Goal: Communication & Community: Answer question/provide support

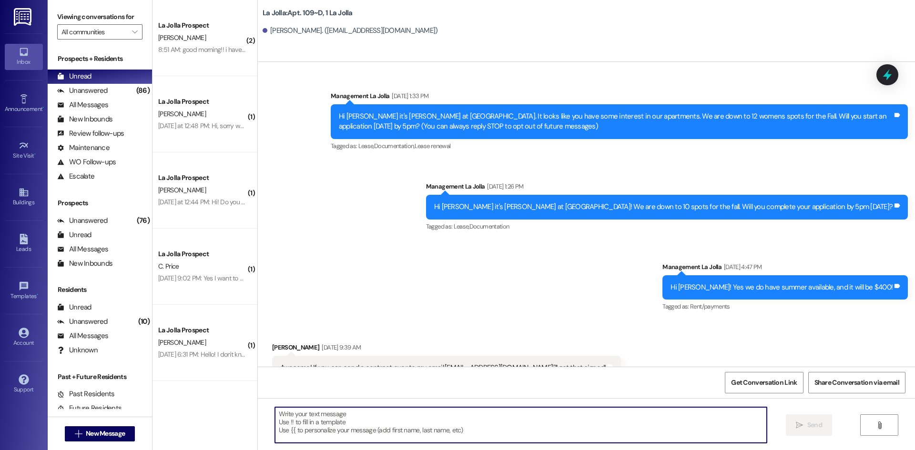
scroll to position [956, 0]
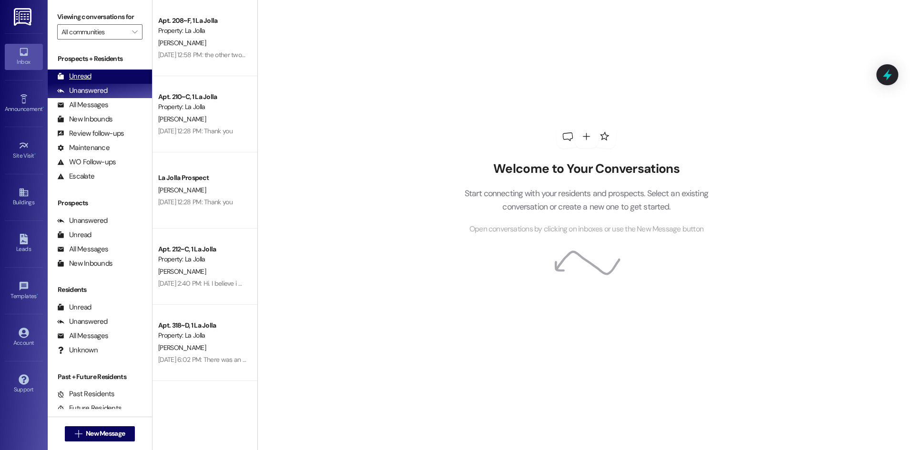
click at [97, 78] on div "Unread (0)" at bounding box center [100, 77] width 104 height 14
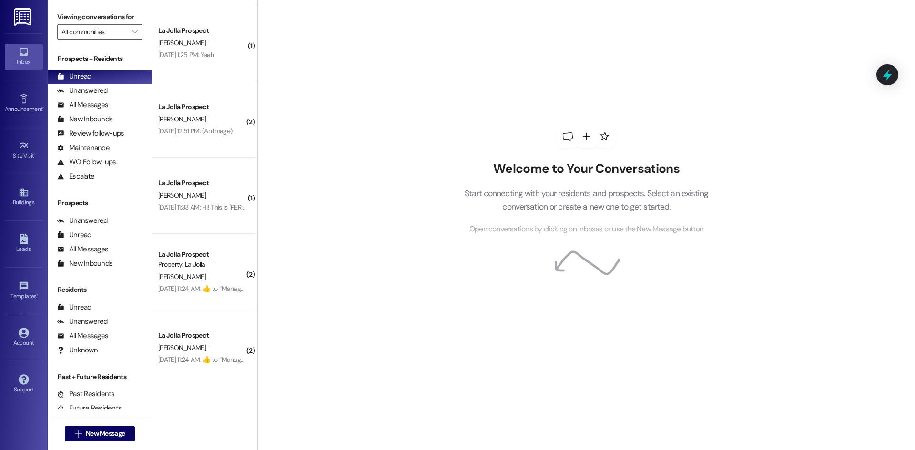
scroll to position [837, 0]
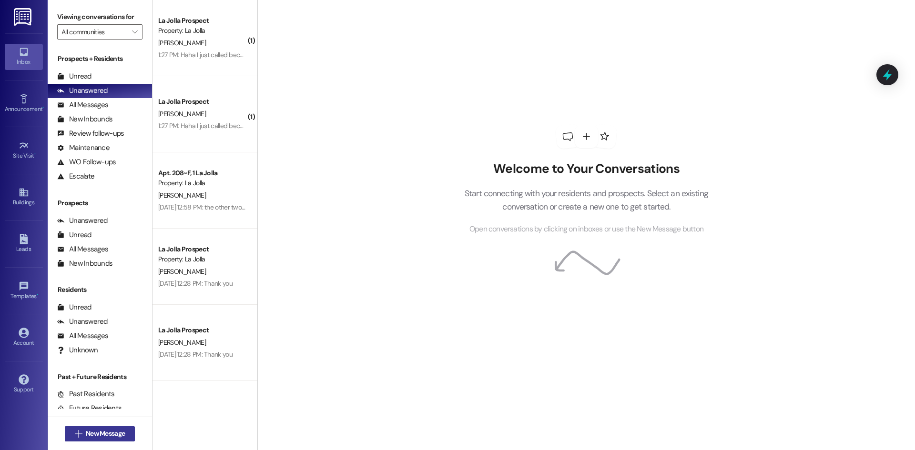
click at [95, 436] on span "New Message" at bounding box center [105, 434] width 39 height 10
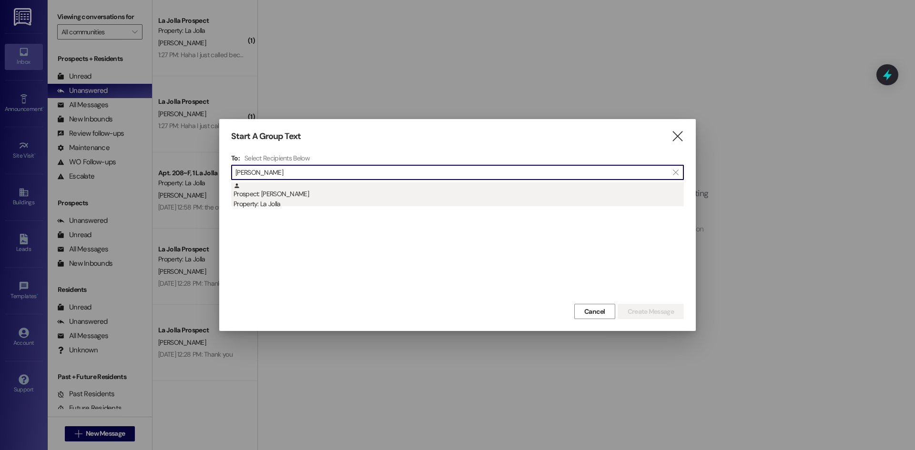
type input "John Lu"
click at [410, 193] on div "Prospect: John Lundblade Property: La Jolla" at bounding box center [458, 195] width 450 height 27
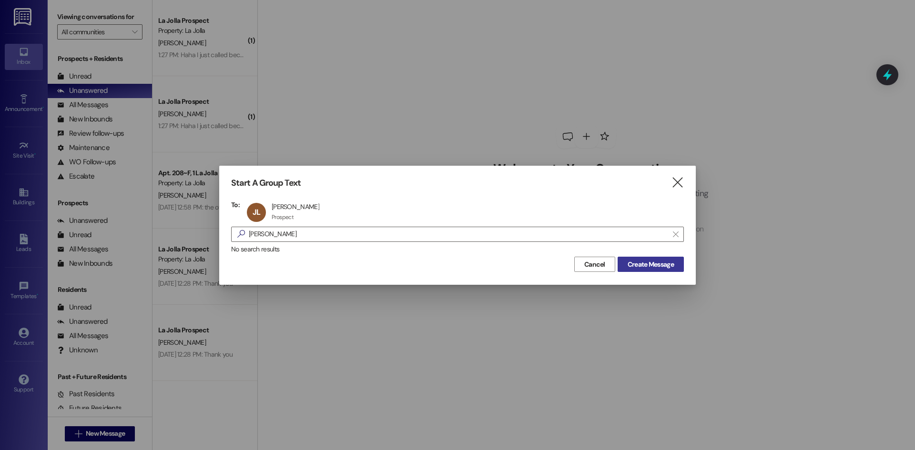
click at [658, 268] on span "Create Message" at bounding box center [650, 265] width 46 height 10
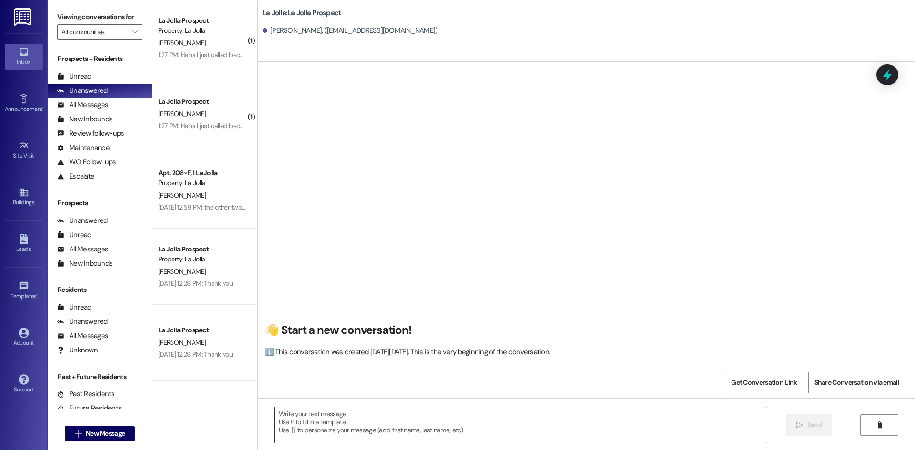
click at [358, 429] on textarea at bounding box center [521, 425] width 492 height 36
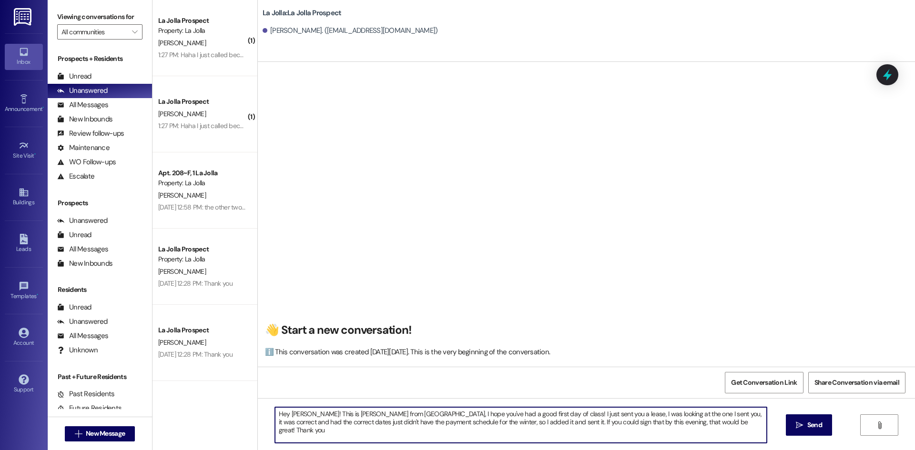
type textarea "Hey John! This is Heather from La Jolla, I hope you've had a good first day of …"
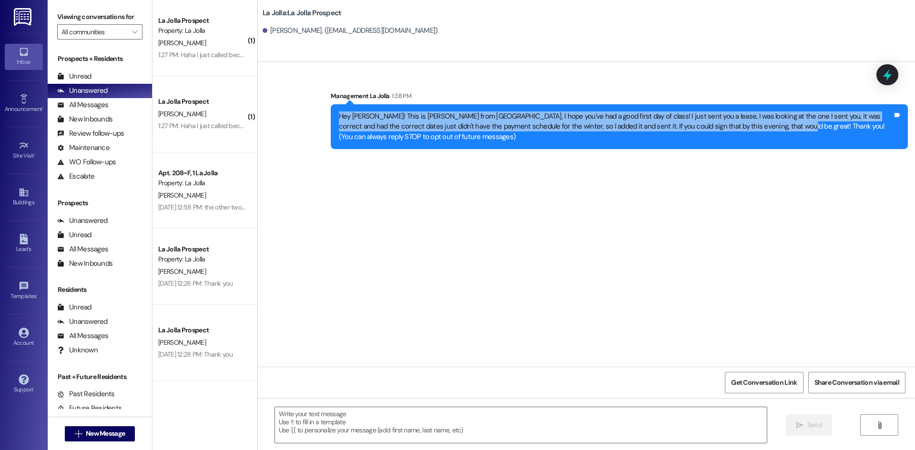
drag, startPoint x: 332, startPoint y: 118, endPoint x: 733, endPoint y: 127, distance: 401.3
click at [733, 127] on div "Hey John! This is Heather from La Jolla, I hope you've had a good first day of …" at bounding box center [616, 126] width 554 height 30
copy div "Hey John! This is Heather from La Jolla, I hope you've had a good first day of …"
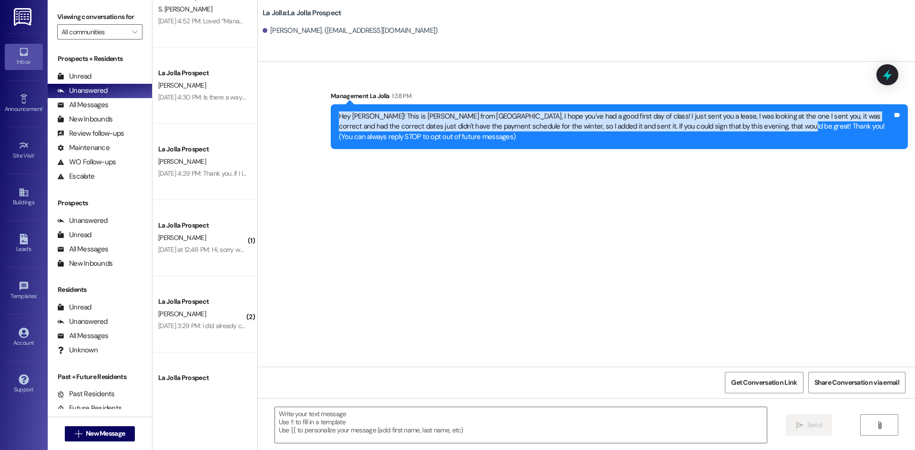
scroll to position [3335, 0]
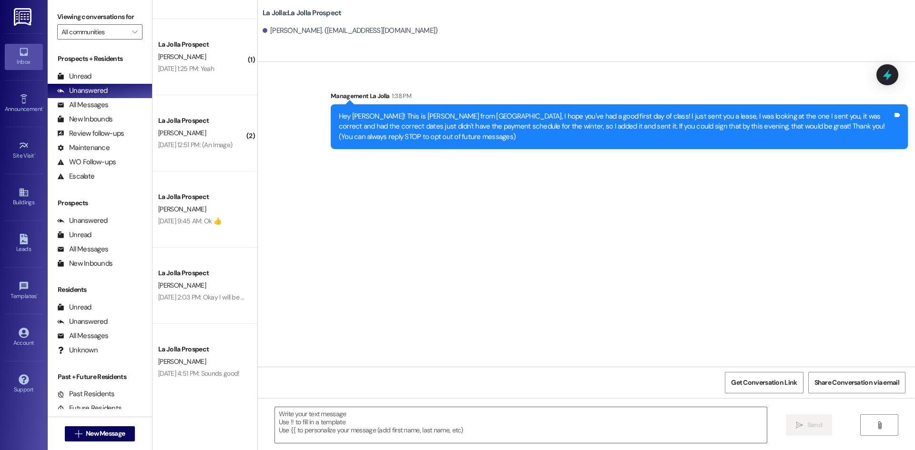
click at [92, 64] on div "Prospects + Residents Unread (0) Unread: Any message you haven't read yet will …" at bounding box center [100, 119] width 104 height 130
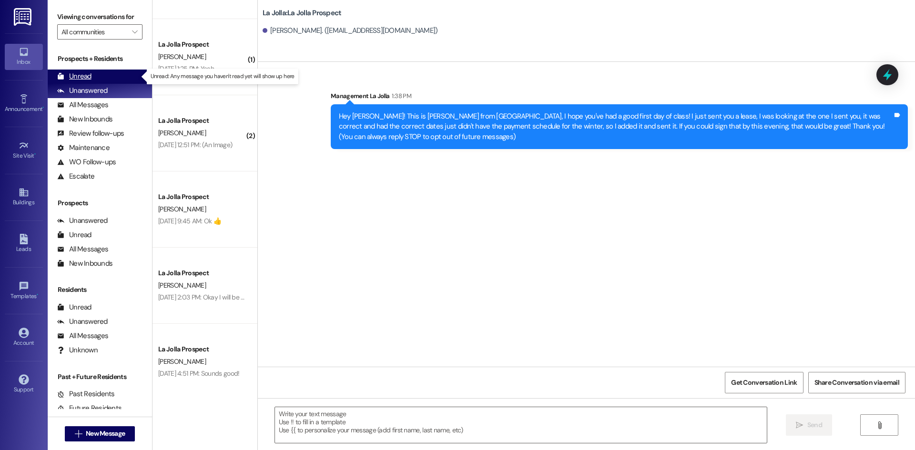
click at [93, 76] on div "Unread (0)" at bounding box center [100, 77] width 104 height 14
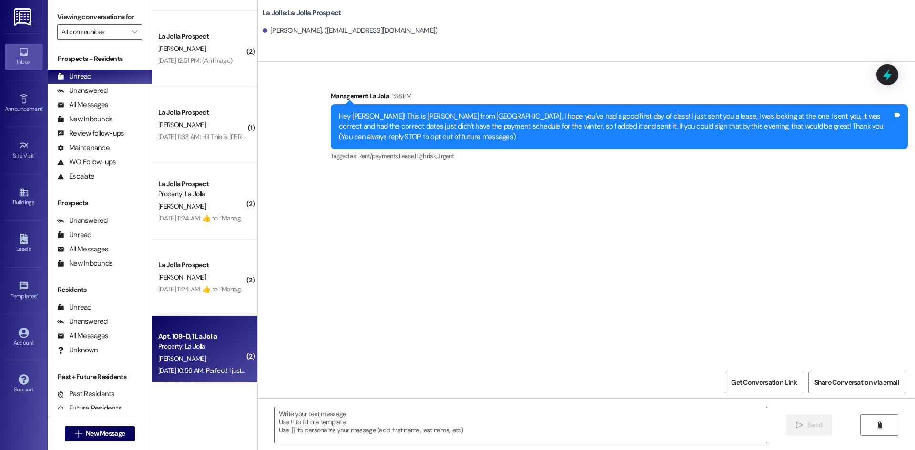
scroll to position [990, 0]
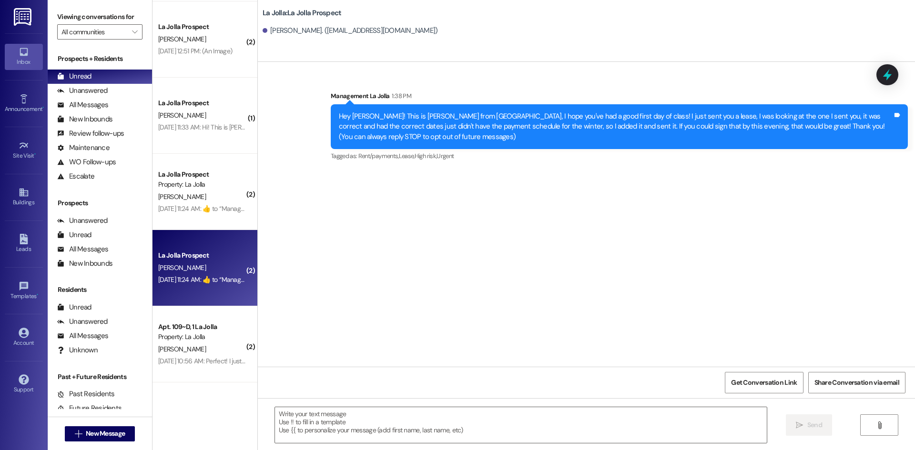
click at [213, 289] on div "La Jolla Prospect H. Hale Sep 13, 2025 at 11:24 AM:  ​👍​ to “ Management La Jol…" at bounding box center [204, 268] width 105 height 76
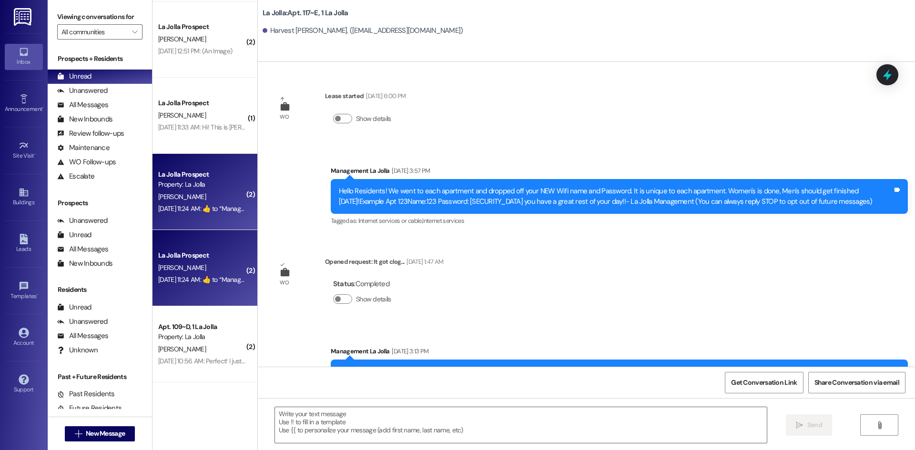
scroll to position [3537, 0]
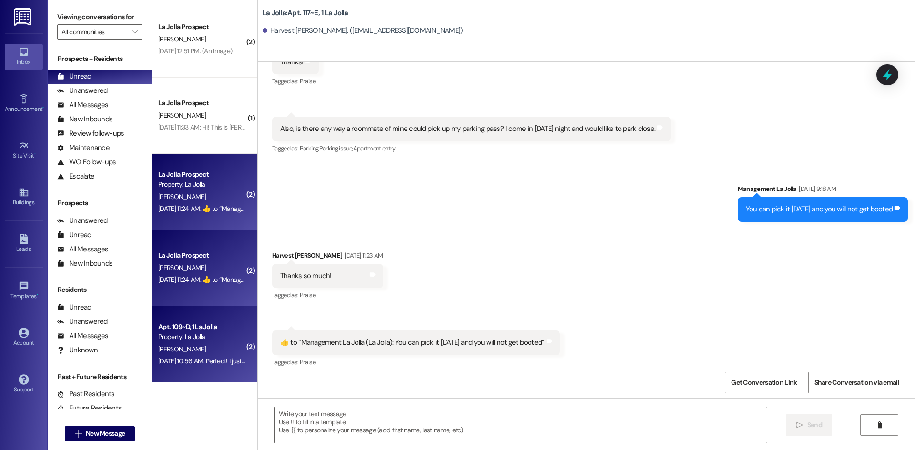
click at [195, 322] on div "Apt. 109~D, 1 La Jolla" at bounding box center [202, 327] width 88 height 10
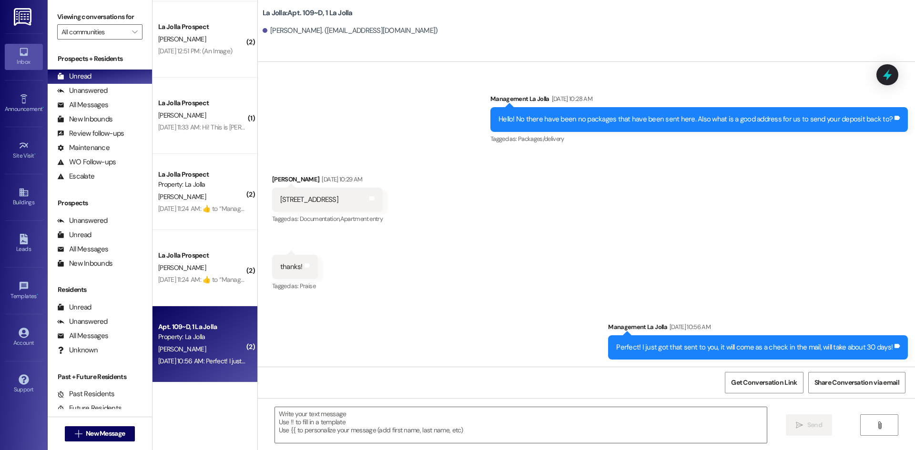
scroll to position [985, 0]
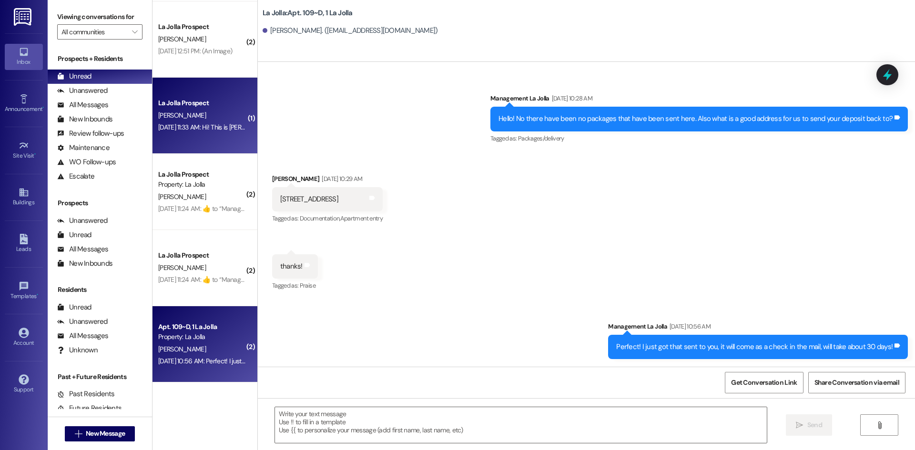
click at [197, 118] on div "A. Dawson" at bounding box center [202, 116] width 90 height 12
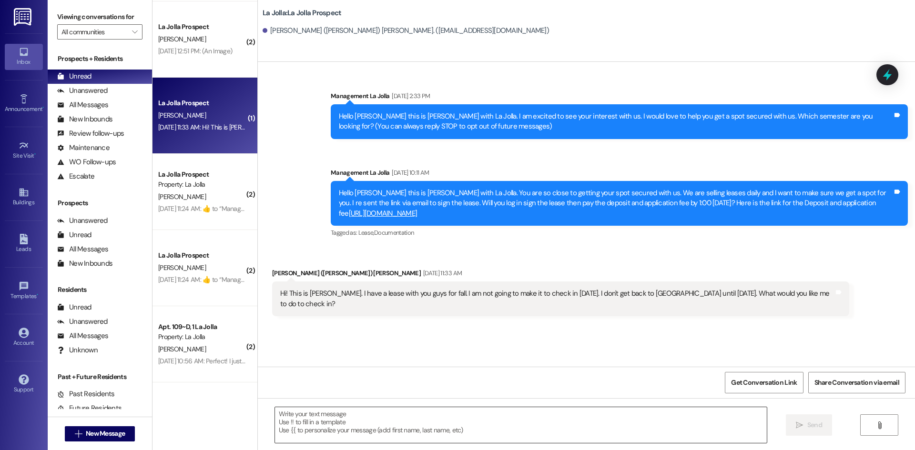
click at [541, 415] on textarea at bounding box center [521, 425] width 492 height 36
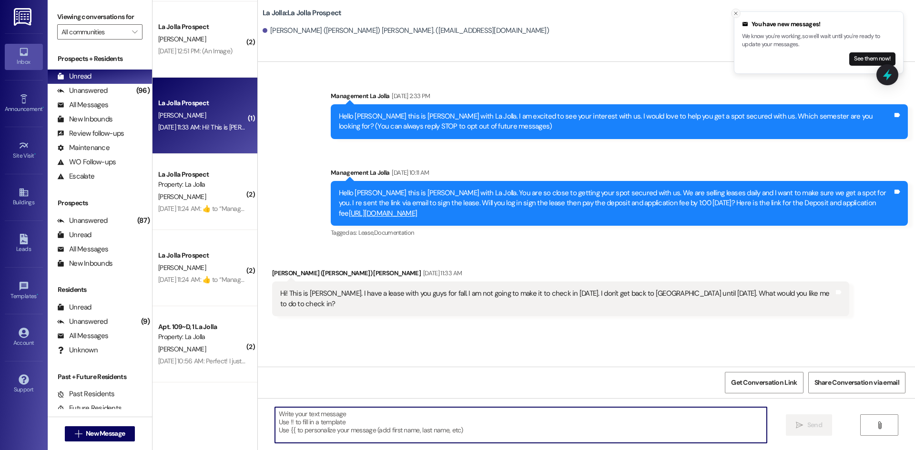
click at [736, 10] on icon "Close toast" at bounding box center [736, 13] width 6 height 6
click at [341, 416] on textarea at bounding box center [521, 425] width 492 height 36
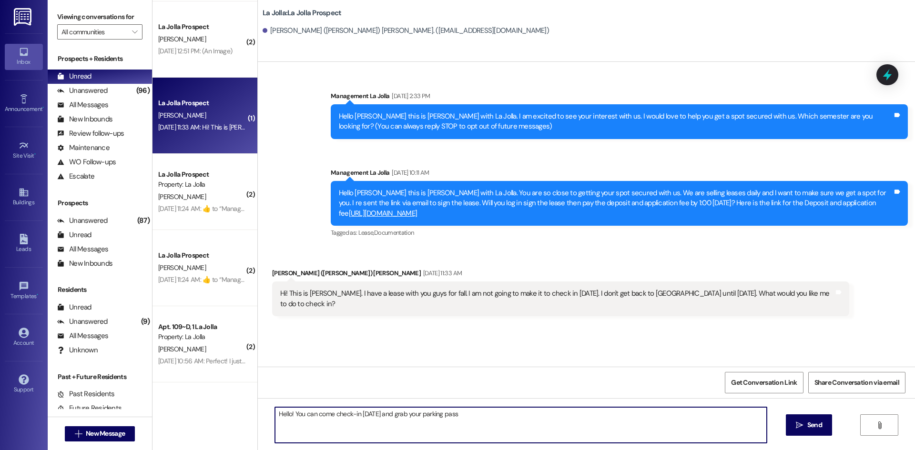
type textarea "Hello! You can come check-in today and grab your parking pass!"
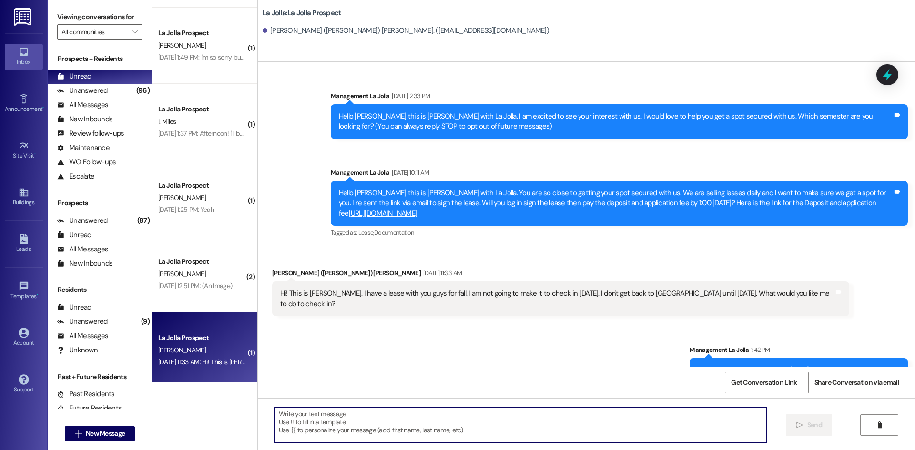
scroll to position [751, 0]
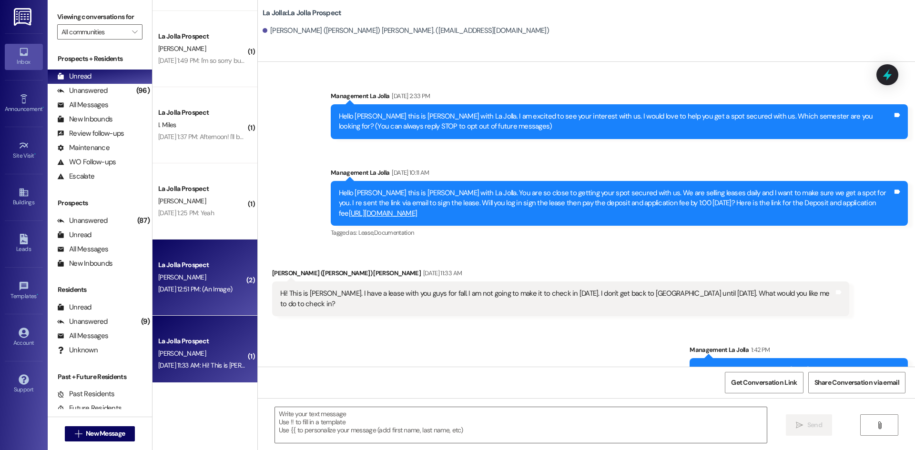
click at [189, 286] on div "Sep 13, 2025 at 12:51 PM: (An Image) Sep 13, 2025 at 12:51 PM: (An Image)" at bounding box center [195, 289] width 74 height 9
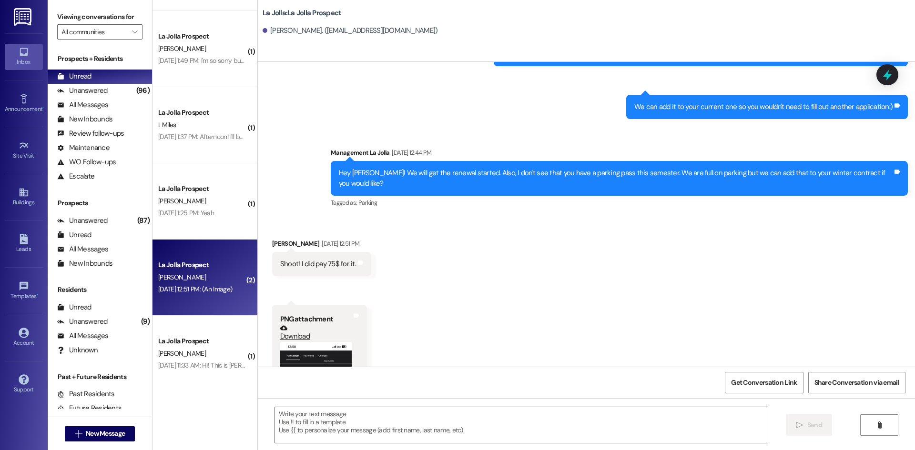
scroll to position [1846, 0]
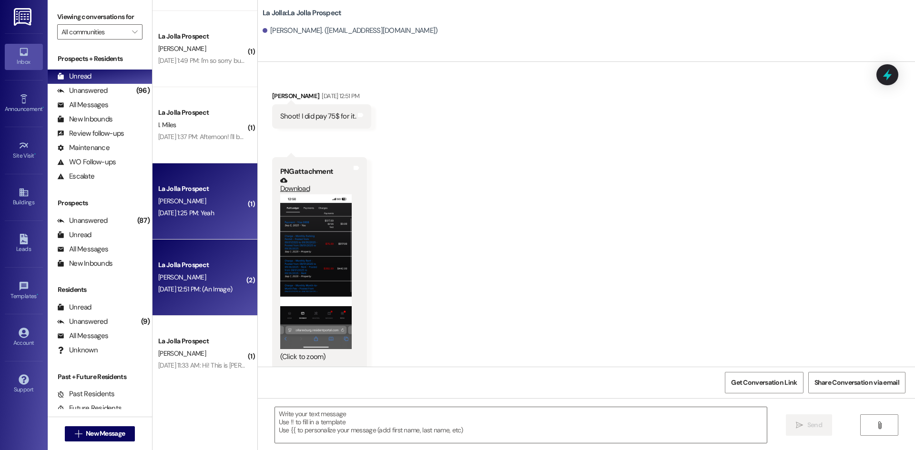
click at [195, 211] on div "Sep 13, 2025 at 1:25 PM: Yeah Sep 13, 2025 at 1:25 PM: Yeah" at bounding box center [186, 213] width 56 height 9
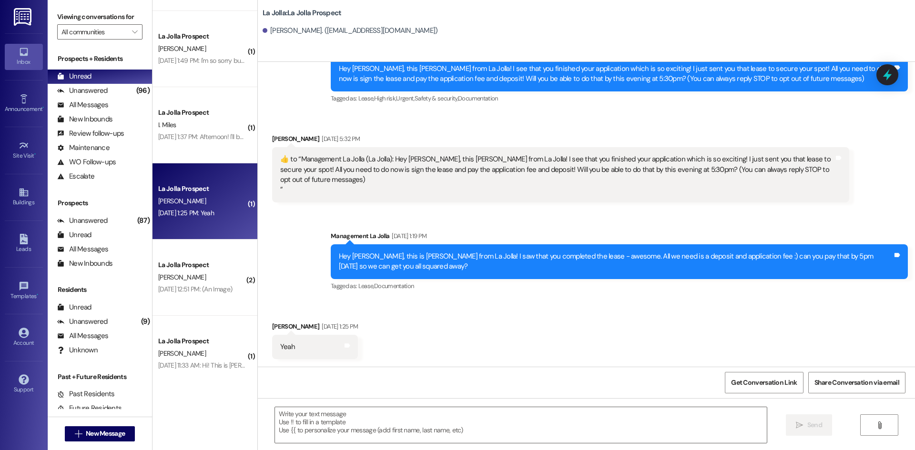
scroll to position [47, 0]
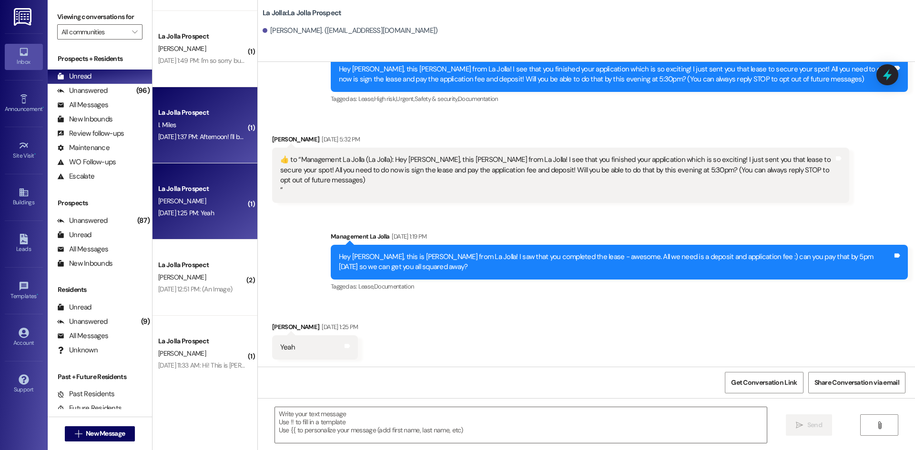
click at [208, 132] on div "Sep 13, 2025 at 1:37 PM: Afternoon! I'll be there for check in just a few minut…" at bounding box center [467, 136] width 619 height 9
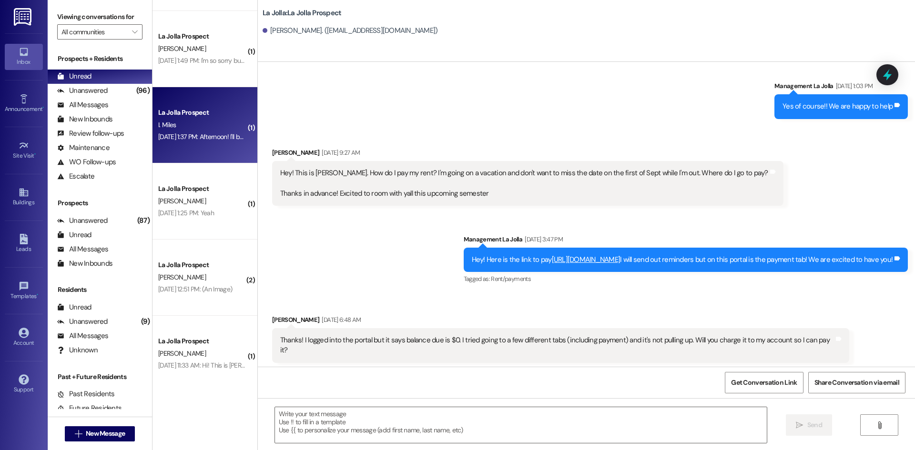
scroll to position [1167, 0]
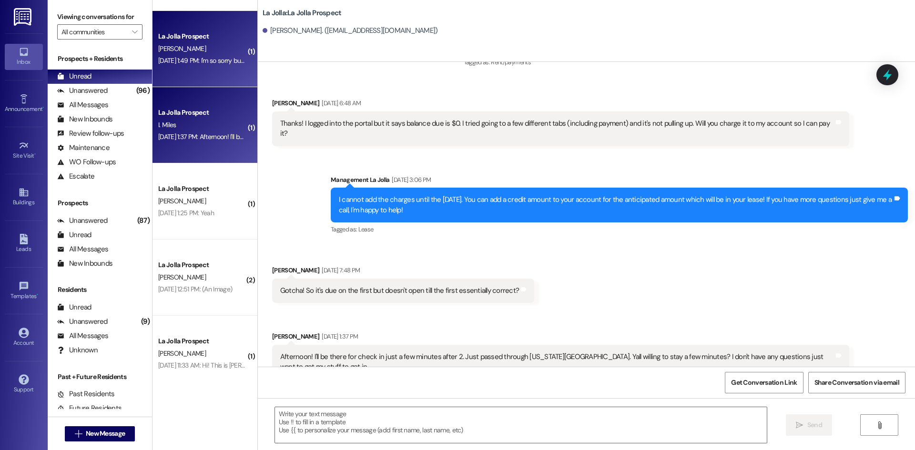
click at [228, 65] on div "Sep 13, 2025 at 1:49 PM: I'm so sorry but we are heading there now and will be …" at bounding box center [202, 61] width 90 height 12
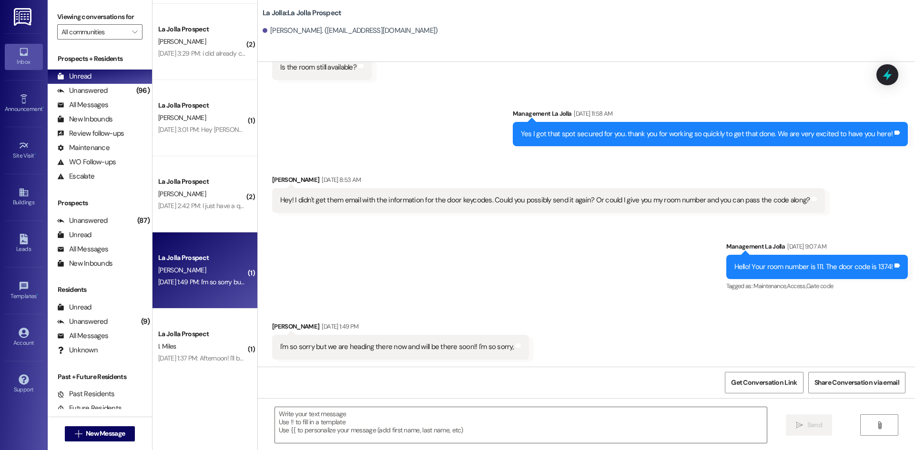
scroll to position [513, 0]
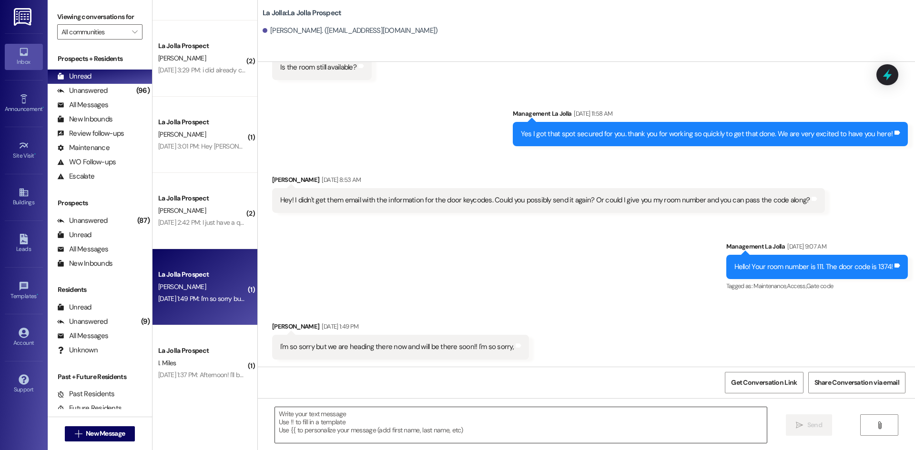
click at [352, 424] on textarea at bounding box center [521, 425] width 492 height 36
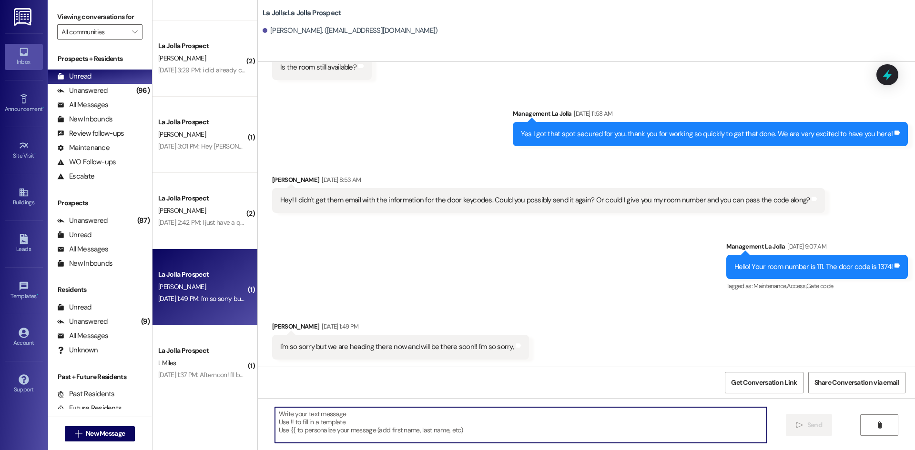
click at [227, 249] on div "La Jolla Prospect G. Bevan Sep 13, 2025 at 1:49 PM: I'm so sorry but we are hea…" at bounding box center [204, 287] width 105 height 76
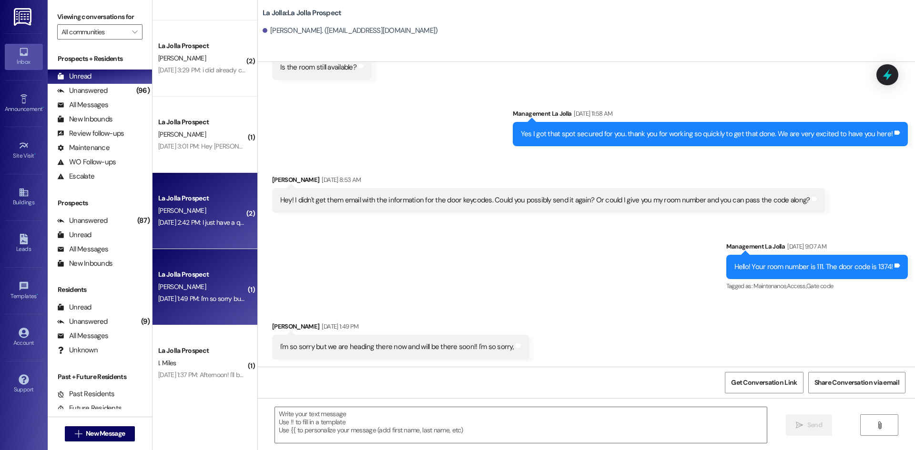
click at [223, 242] on div "La Jolla Prospect B. Hollingsworth Sep 13, 2025 at 2:42 PM: I just have a quick…" at bounding box center [204, 211] width 105 height 76
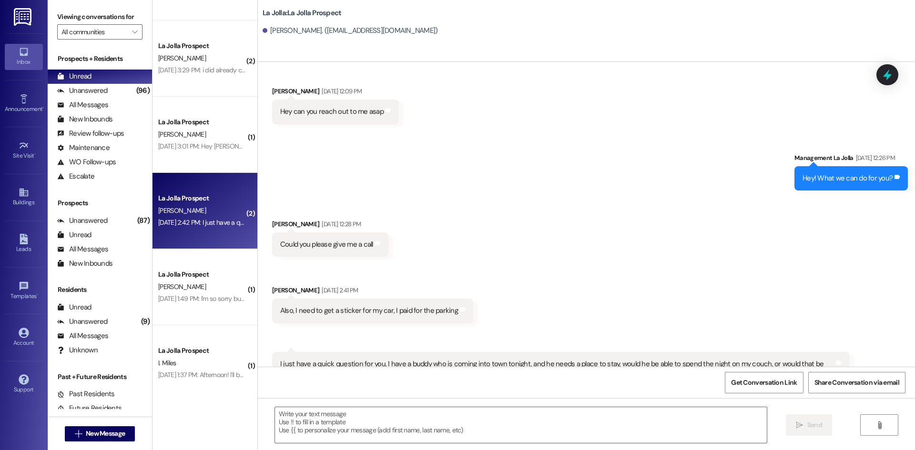
scroll to position [3729, 0]
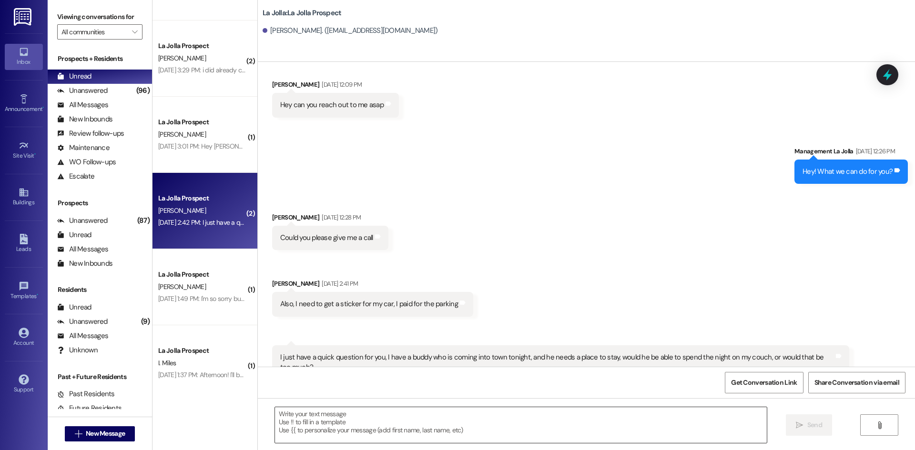
click at [453, 423] on textarea at bounding box center [521, 425] width 492 height 36
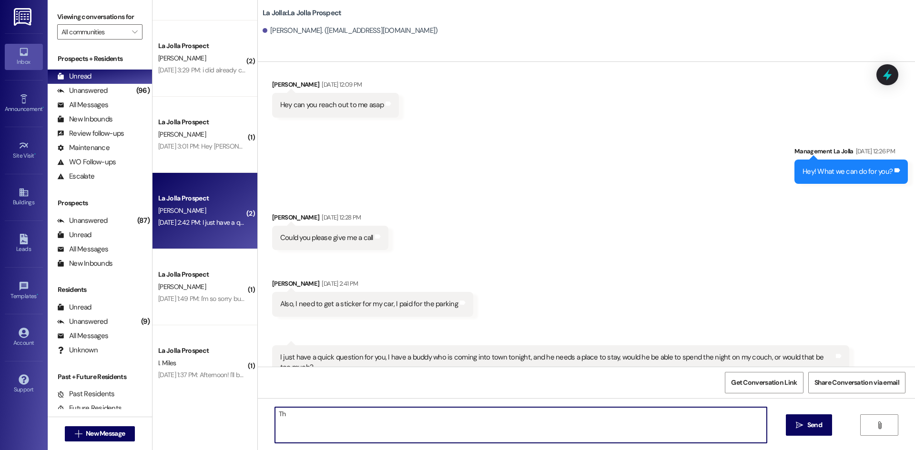
type textarea "T"
type textarea "Yes he can stay, it needs to be okay with all your roommates and he can't stay …"
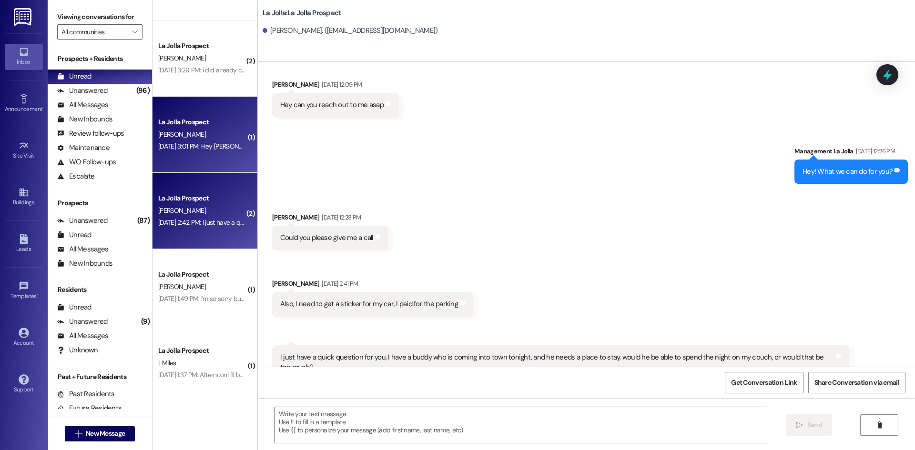
click at [176, 120] on div "La Jolla Prospect" at bounding box center [202, 122] width 88 height 10
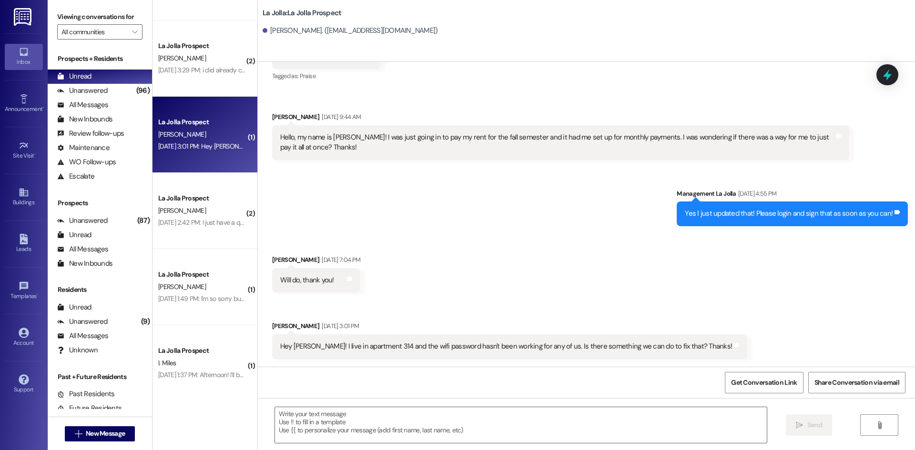
scroll to position [721, 0]
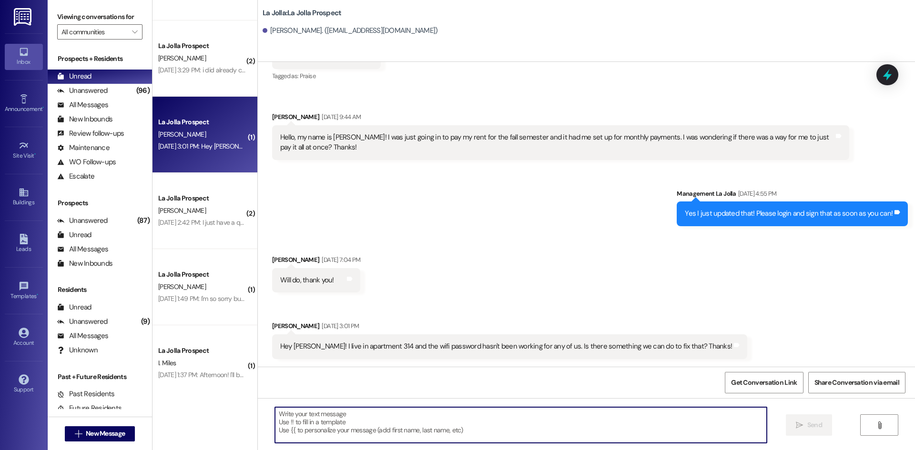
click at [313, 418] on textarea at bounding box center [521, 425] width 492 height 36
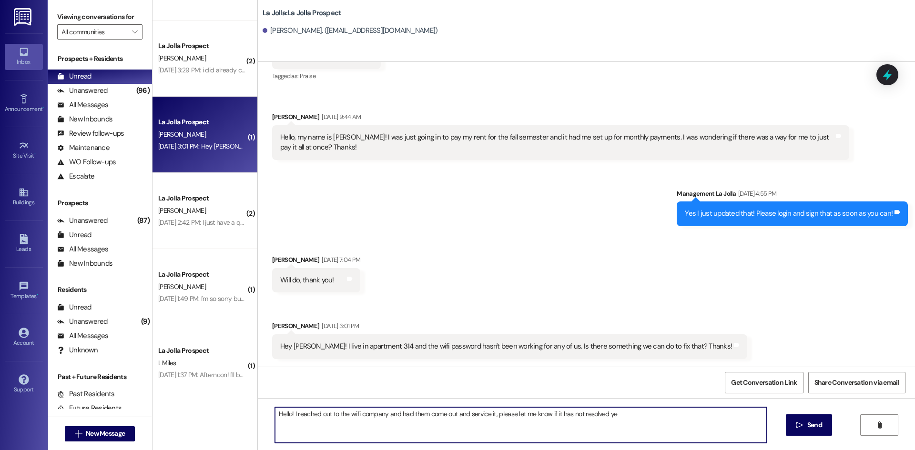
type textarea "Hello! I reached out to the wifi company and had them come out and service it, …"
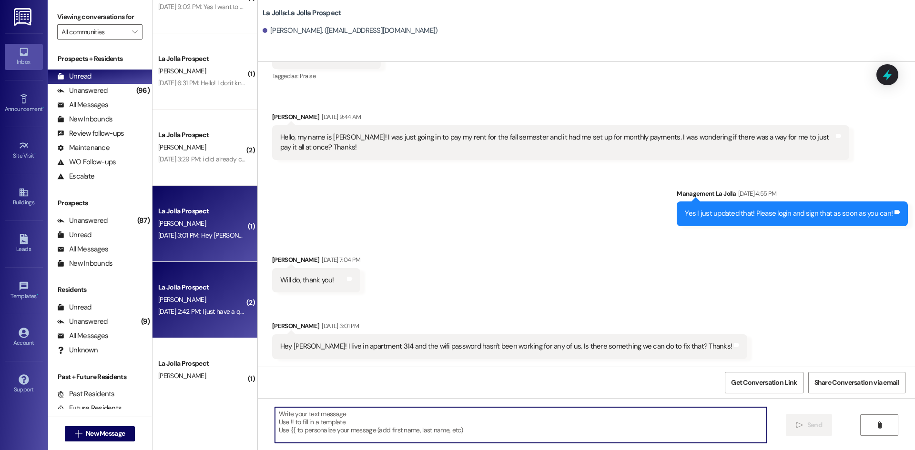
scroll to position [323, 0]
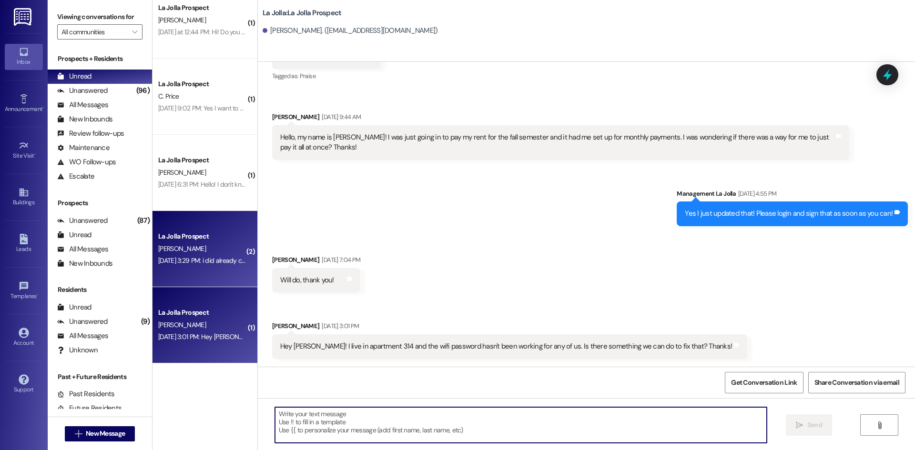
click at [219, 232] on div "La Jolla Prospect" at bounding box center [202, 237] width 88 height 10
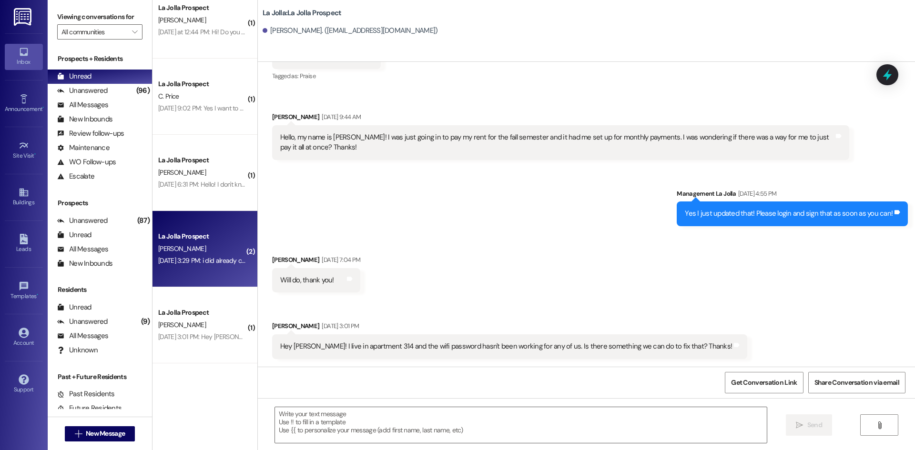
scroll to position [454, 0]
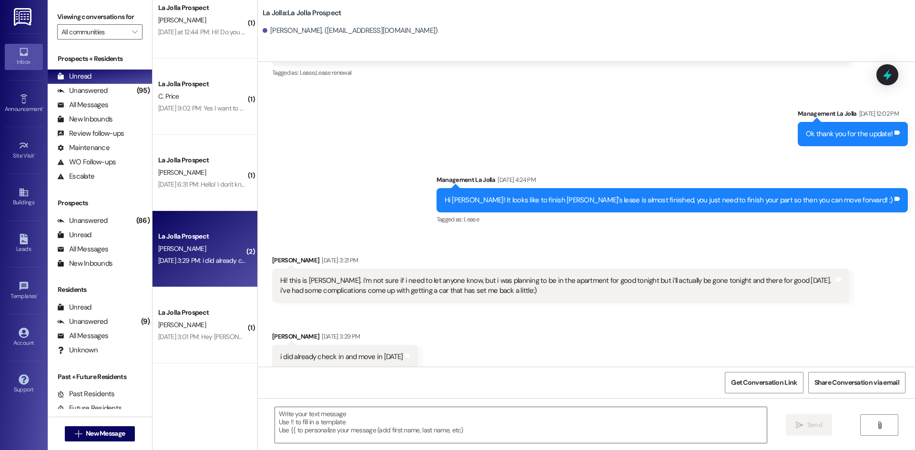
drag, startPoint x: 345, startPoint y: 270, endPoint x: 522, endPoint y: 287, distance: 178.1
click at [522, 287] on div "Hi! this is Adrienne Pace. i’m not sure if i need to let anyone know, but i was…" at bounding box center [560, 286] width 577 height 35
click at [406, 324] on div "Received via SMS Adrienne Pace Sep 13, 2025 at 3:29 PM i did already check in a…" at bounding box center [345, 350] width 160 height 52
click at [411, 418] on textarea at bounding box center [521, 425] width 492 height 36
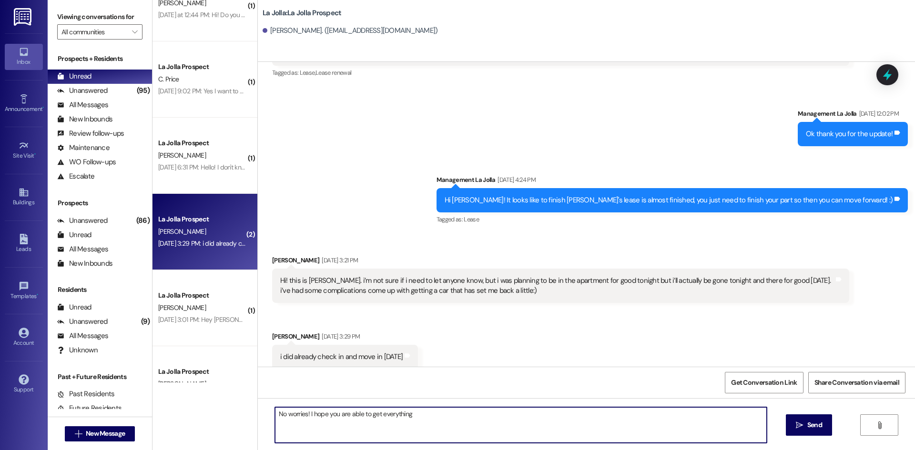
scroll to position [334, 0]
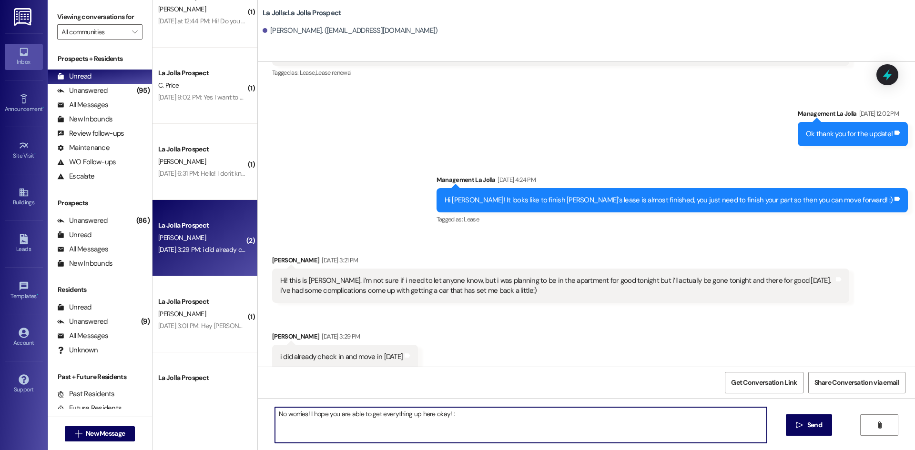
type textarea "No worries! I hope you are able to get everything up here okay! :)"
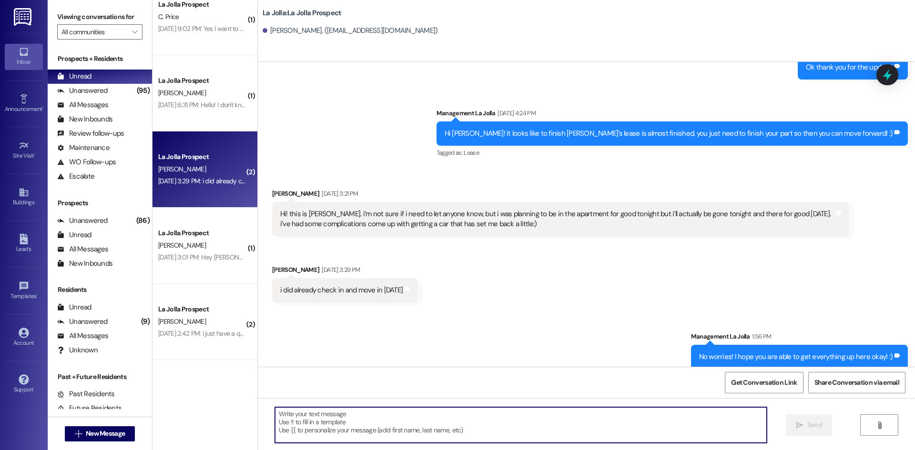
scroll to position [524, 0]
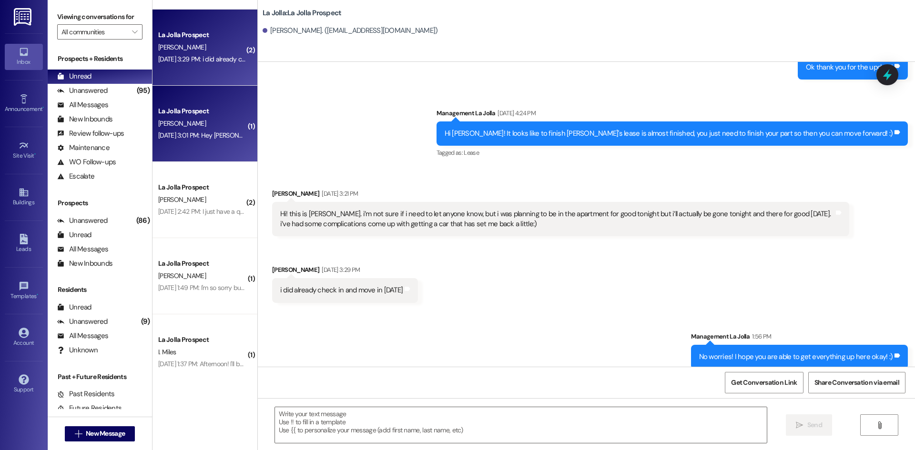
click at [193, 106] on div "La Jolla Prospect" at bounding box center [202, 111] width 90 height 12
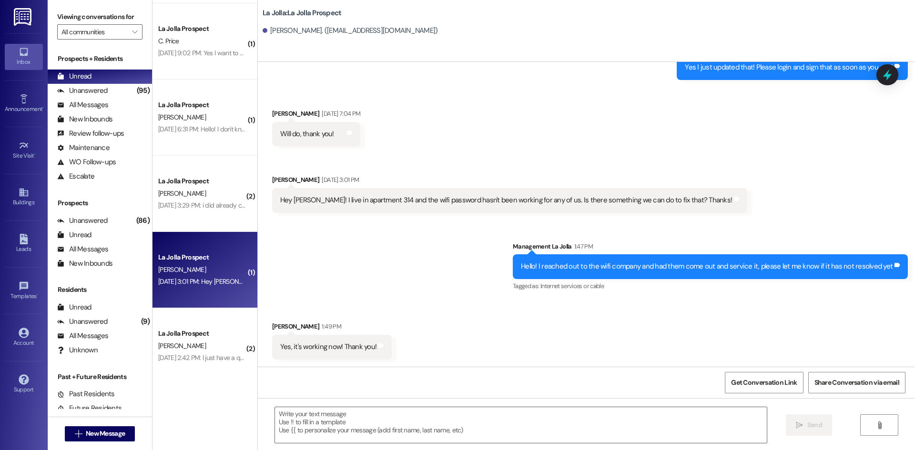
scroll to position [334, 0]
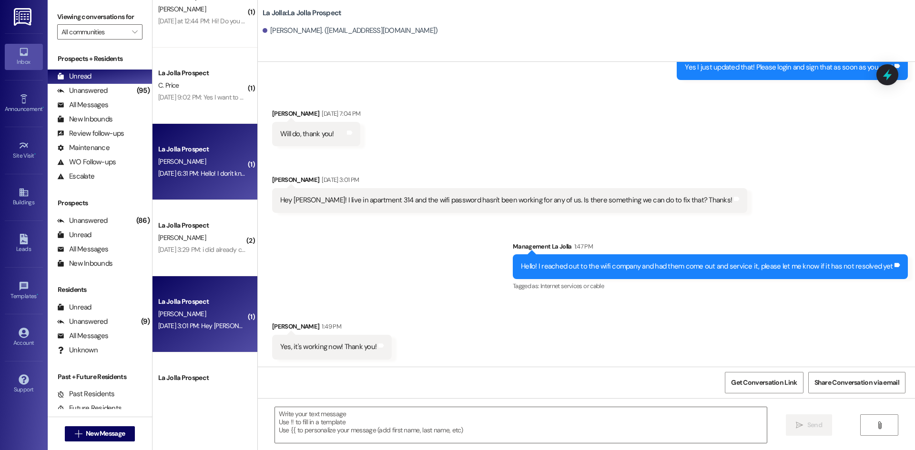
click at [203, 173] on div "Sep 13, 2025 at 6:31 PM: Hello! I don't know if I went to the wrong place by ac…" at bounding box center [504, 173] width 693 height 9
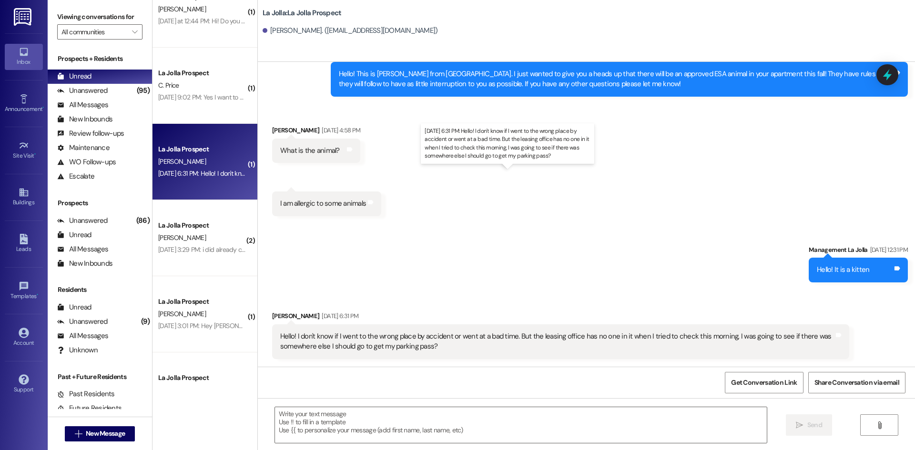
scroll to position [710, 0]
click at [430, 434] on textarea at bounding box center [521, 425] width 492 height 36
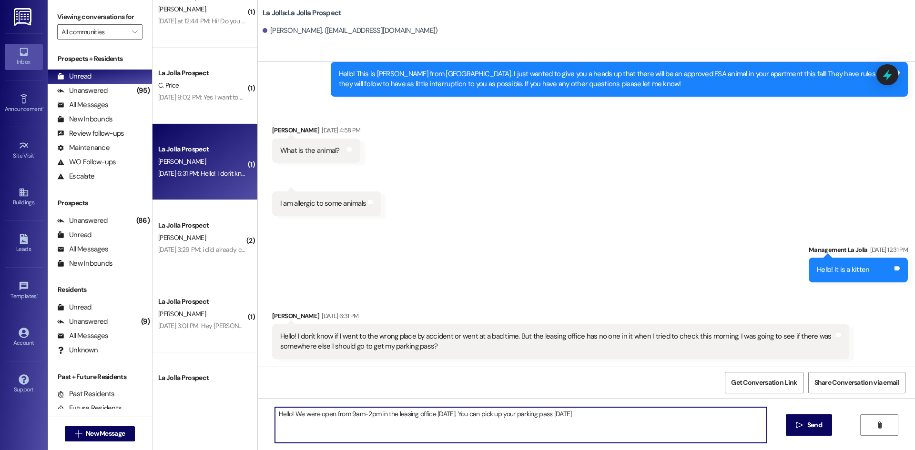
type textarea "Hello! We were open from 9am-2pm in the leasing office on Saturday. You can pic…"
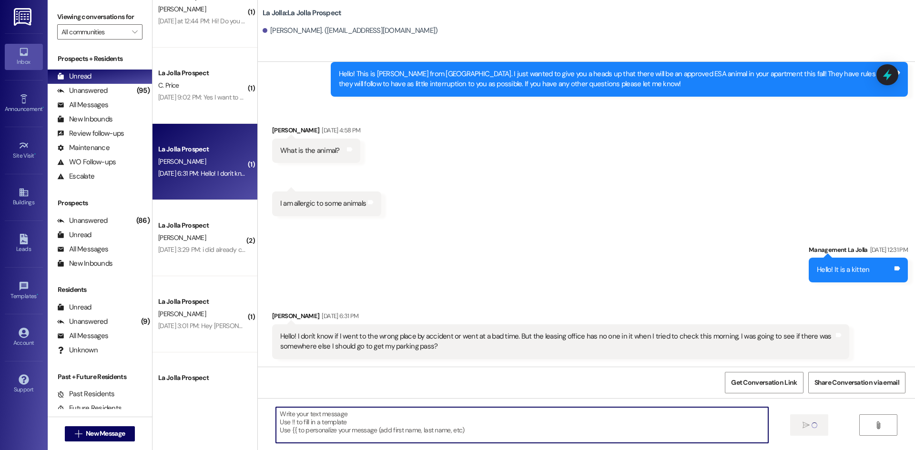
scroll to position [777, 0]
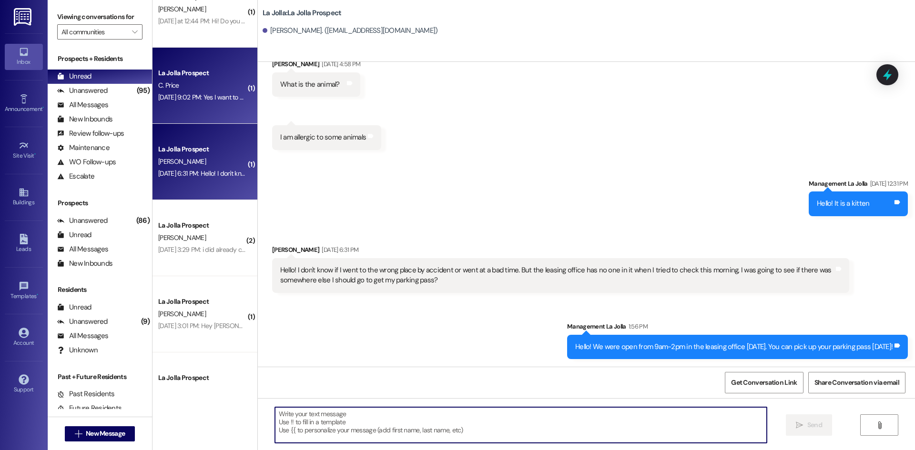
click at [214, 64] on div "La Jolla Prospect C. Price Sep 13, 2025 at 9:02 PM: Yes I want to sign up I hav…" at bounding box center [204, 86] width 105 height 76
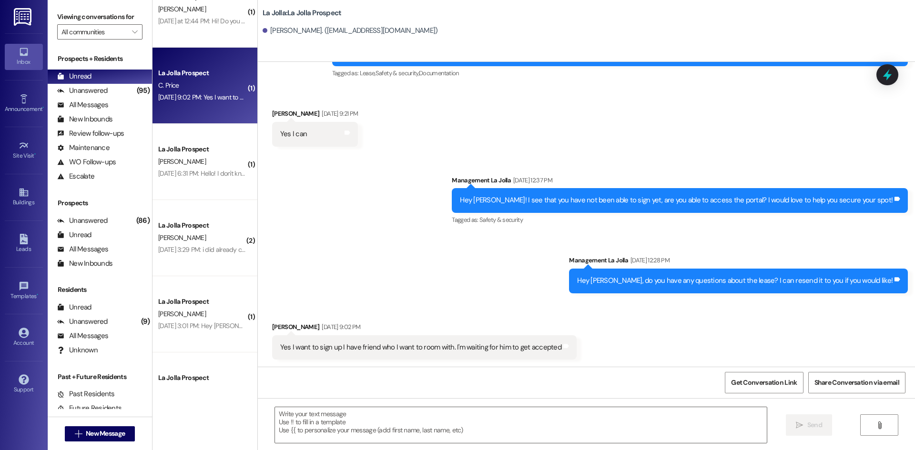
scroll to position [486, 0]
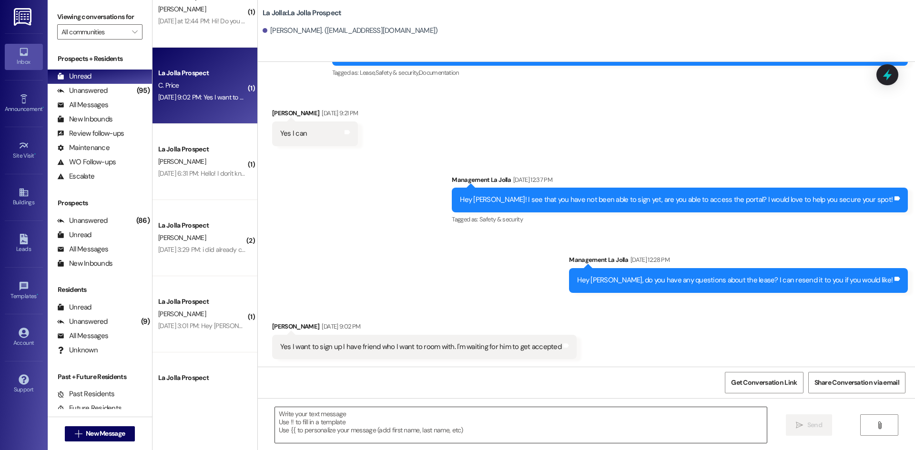
click at [329, 418] on textarea at bounding box center [521, 425] width 492 height 36
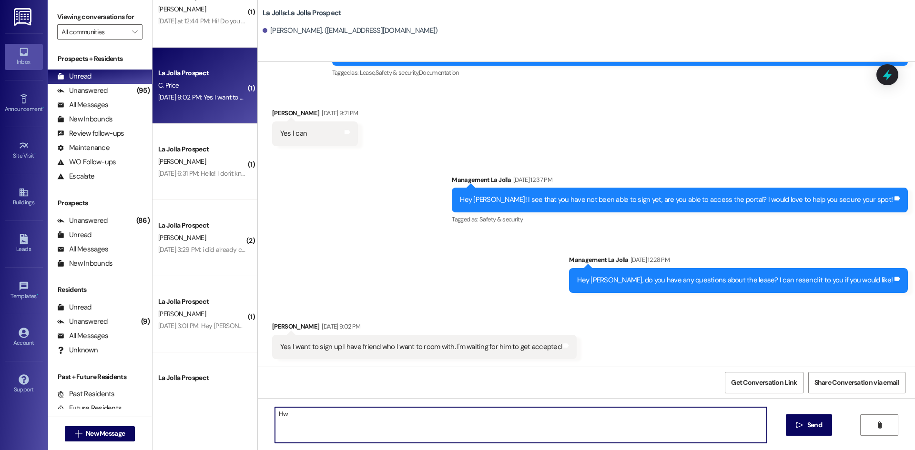
type textarea "H"
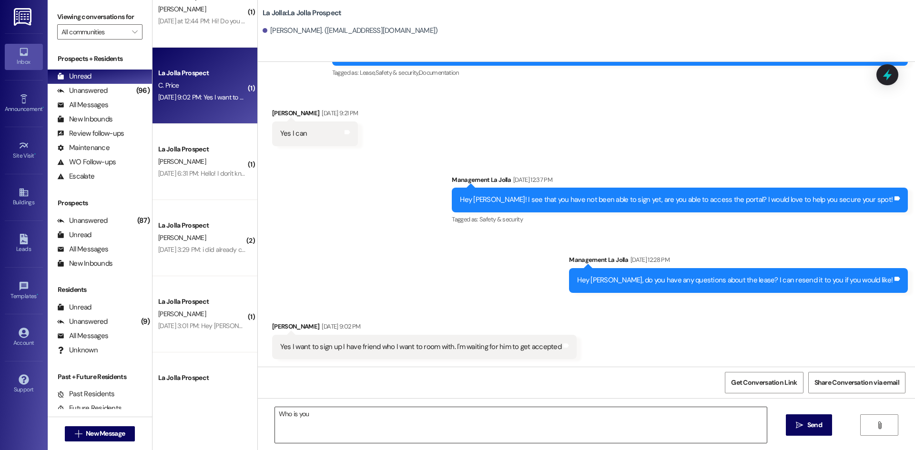
click at [323, 417] on textarea "Who is you" at bounding box center [521, 425] width 492 height 36
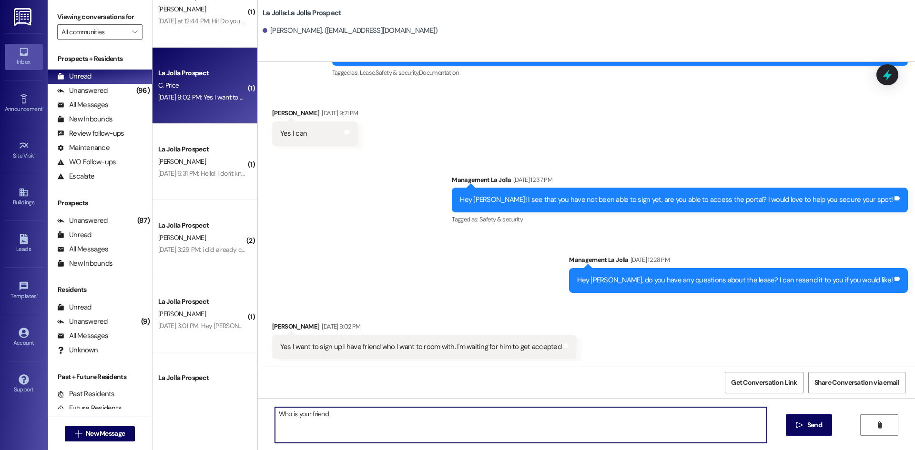
type textarea "Who is your friend?"
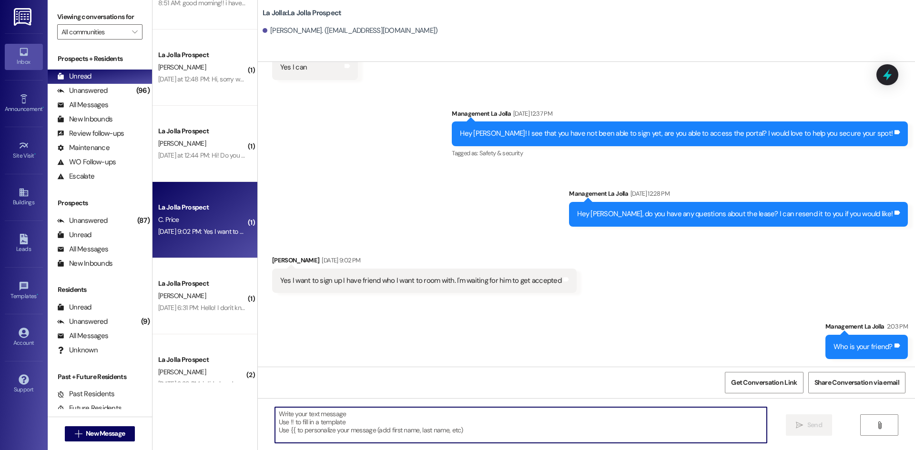
scroll to position [191, 0]
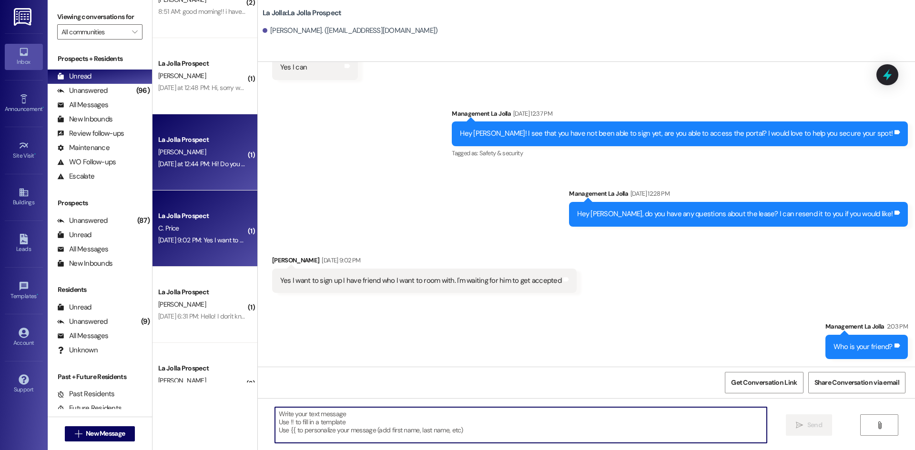
click at [219, 173] on div "La Jolla Prospect R. Villavicencio Yesterday at 12:44 PM: Hi! Do you have a wai…" at bounding box center [204, 152] width 105 height 76
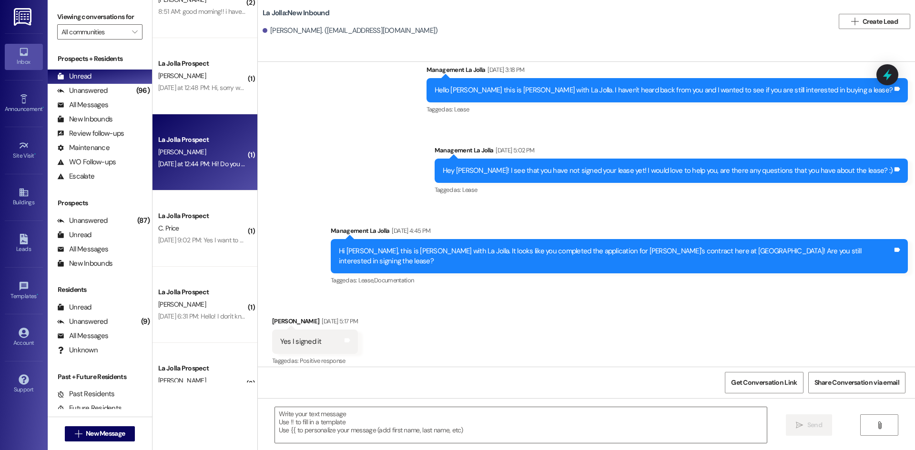
scroll to position [3102, 0]
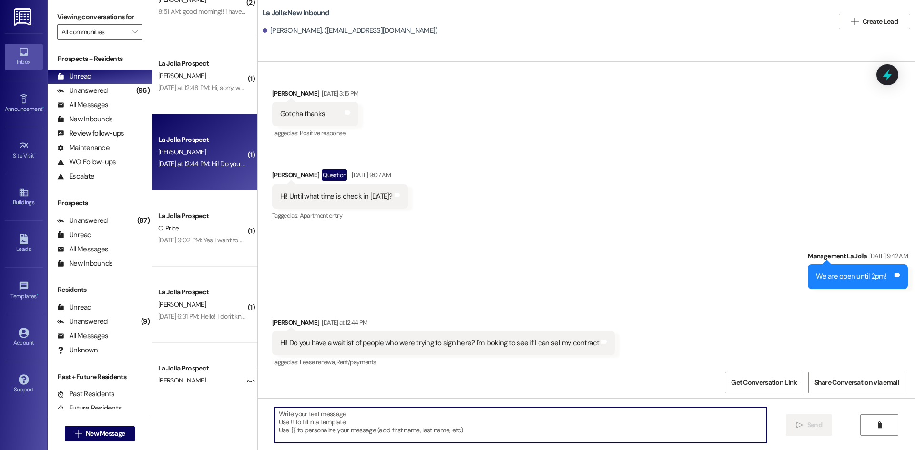
click at [408, 423] on textarea at bounding box center [521, 425] width 492 height 36
type textarea "N"
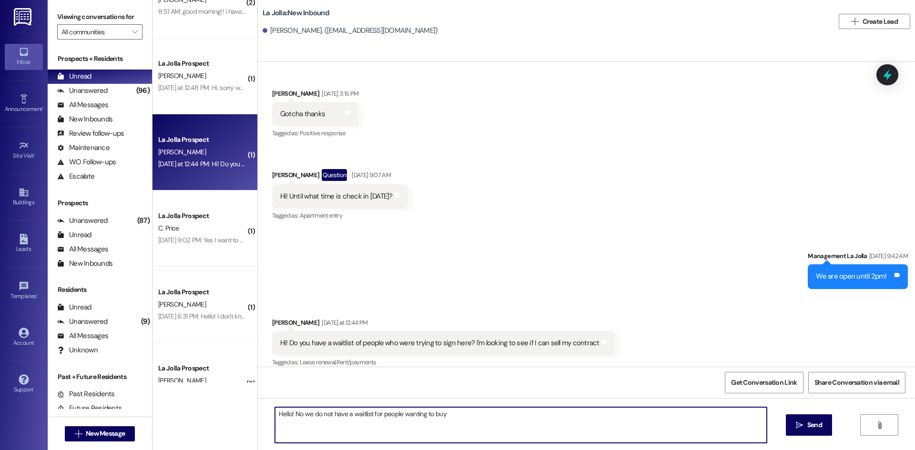
type textarea "Hello! No we do not have a waitlist for people wanting to buy!"
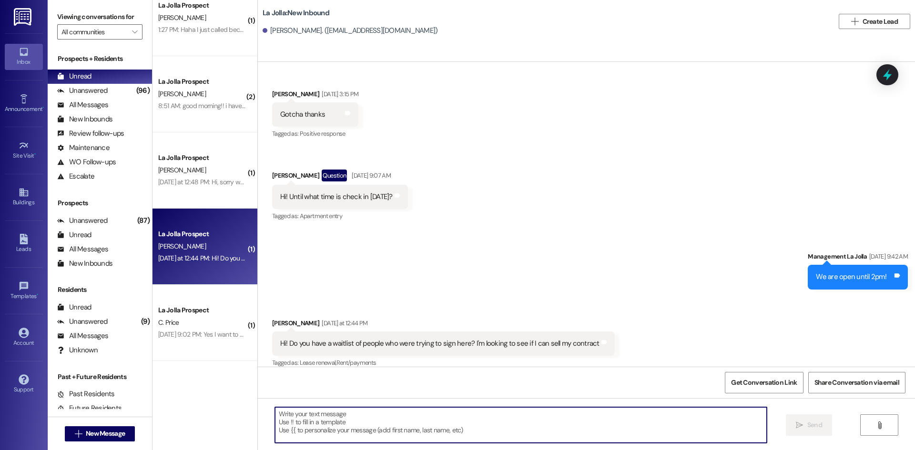
scroll to position [95, 0]
click at [190, 144] on div "La Jolla Prospect D. Larsen Yesterday at 12:48 PM: Hi, sorry where do I check i…" at bounding box center [204, 171] width 105 height 76
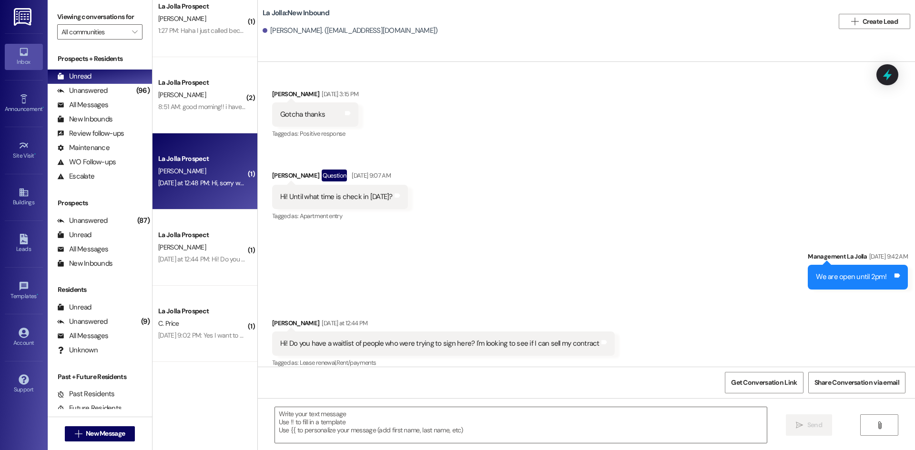
scroll to position [1017, 0]
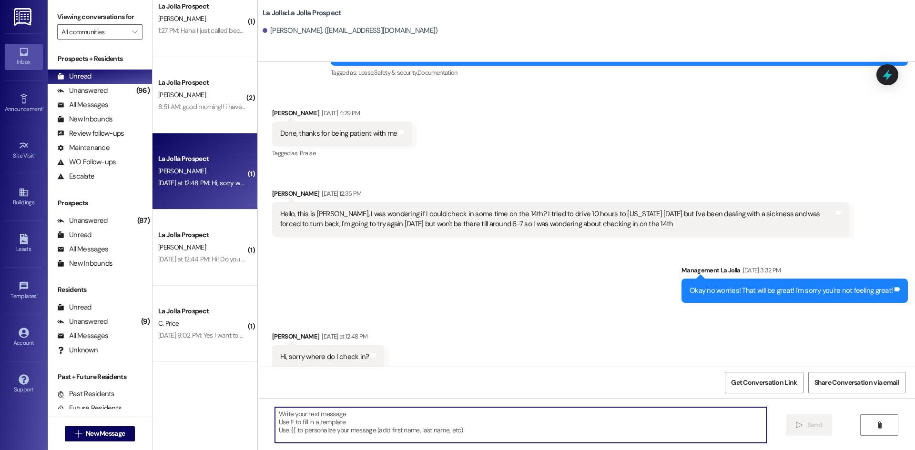
click at [360, 413] on textarea at bounding box center [521, 425] width 492 height 36
click at [352, 426] on textarea at bounding box center [521, 425] width 492 height 36
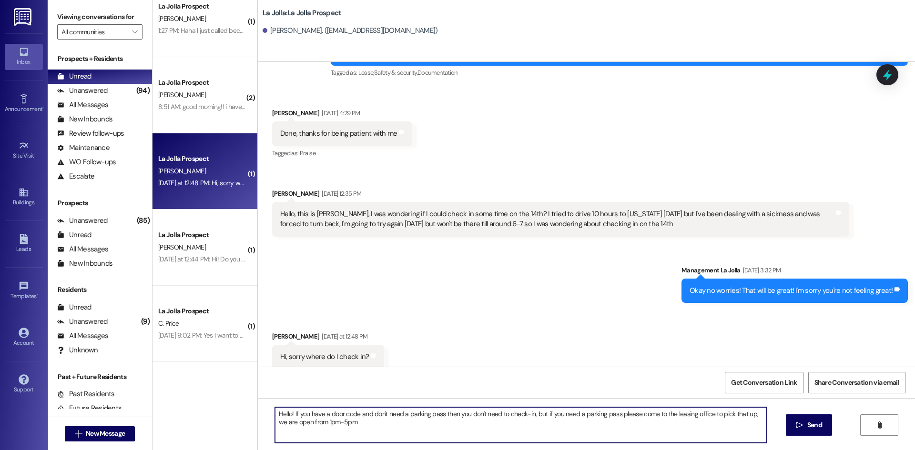
type textarea "Hello! If you have a door code and don't need a parking pass then you don't nee…"
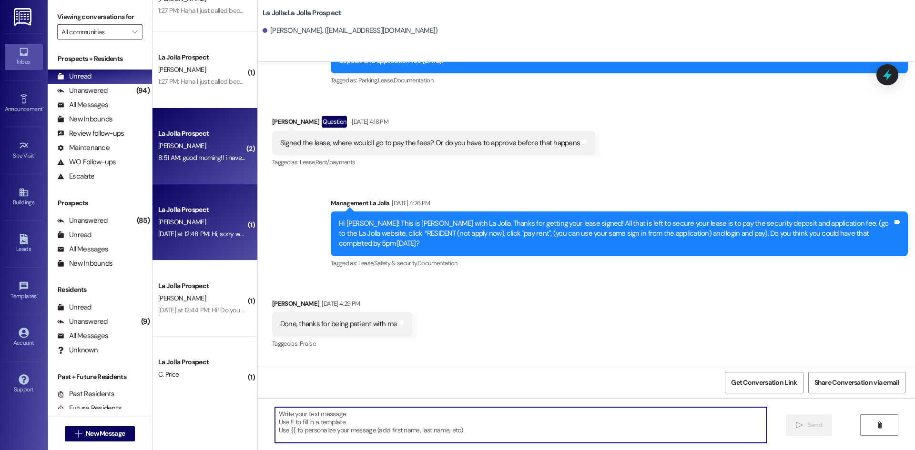
scroll to position [0, 0]
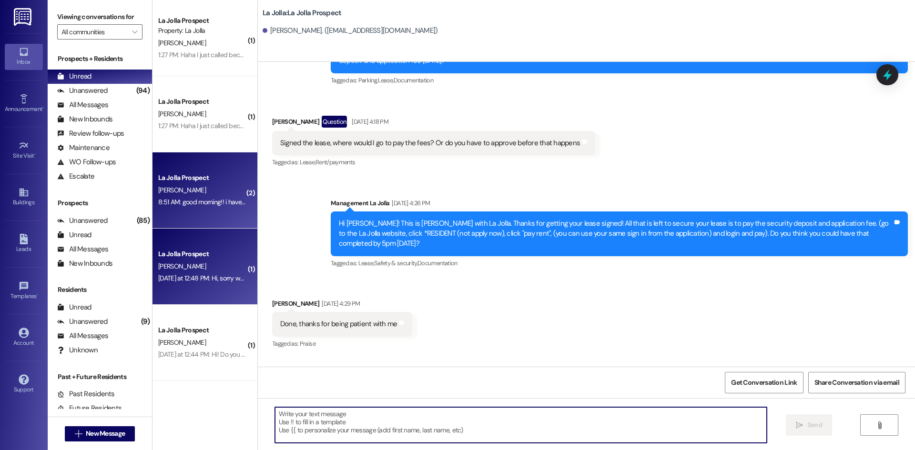
click at [206, 169] on div "La Jolla Prospect M. Andrade 8:51 AM: good morning!! i have a question about my…" at bounding box center [204, 190] width 105 height 76
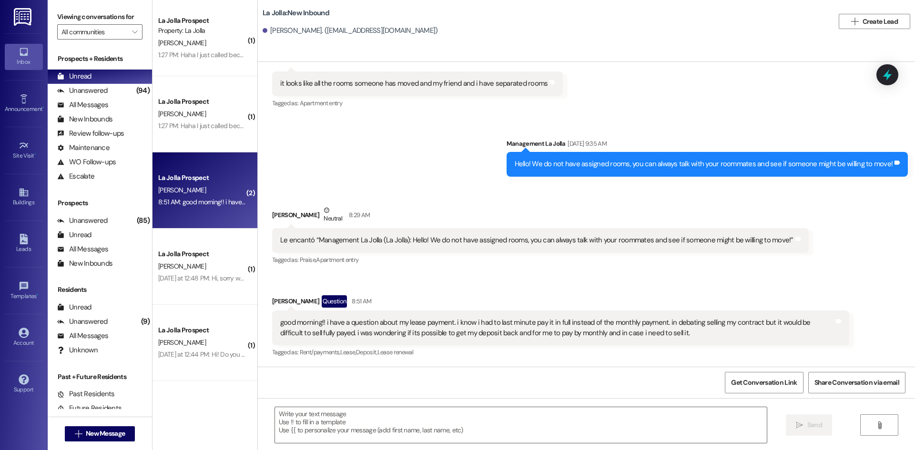
scroll to position [2272, 0]
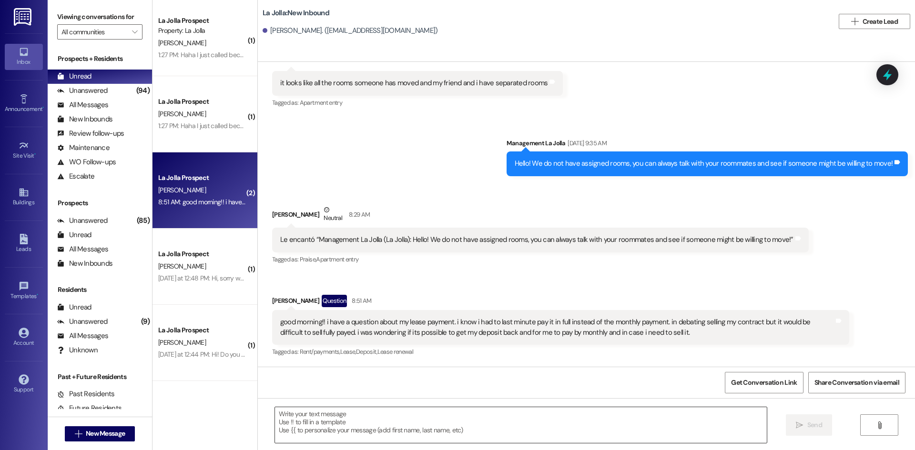
click at [386, 431] on textarea at bounding box center [521, 425] width 492 height 36
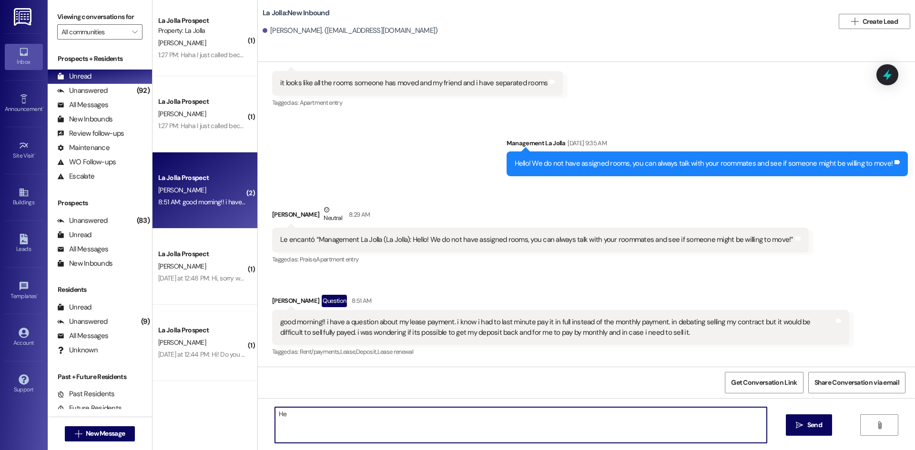
type textarea "H"
click at [366, 419] on textarea "Good morning!" at bounding box center [521, 425] width 492 height 36
type textarea "Good morning! I would love to help you get this resolved but I am not exactly s…"
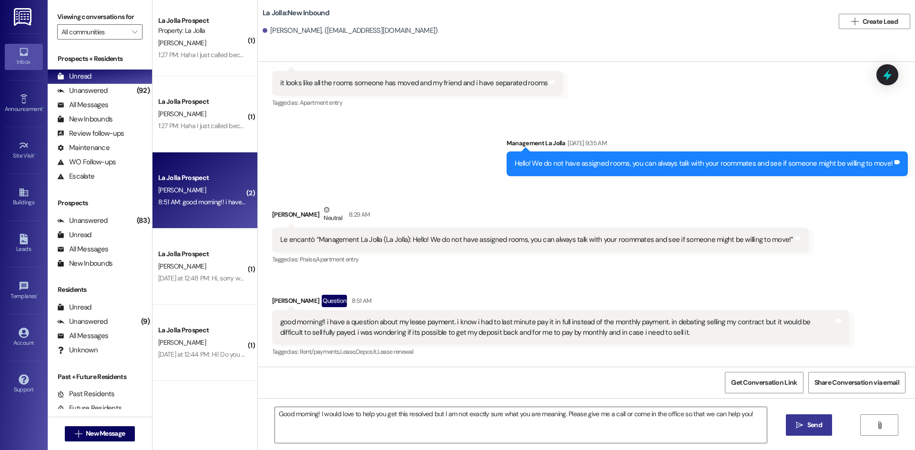
click at [802, 425] on span " Send" at bounding box center [809, 425] width 30 height 10
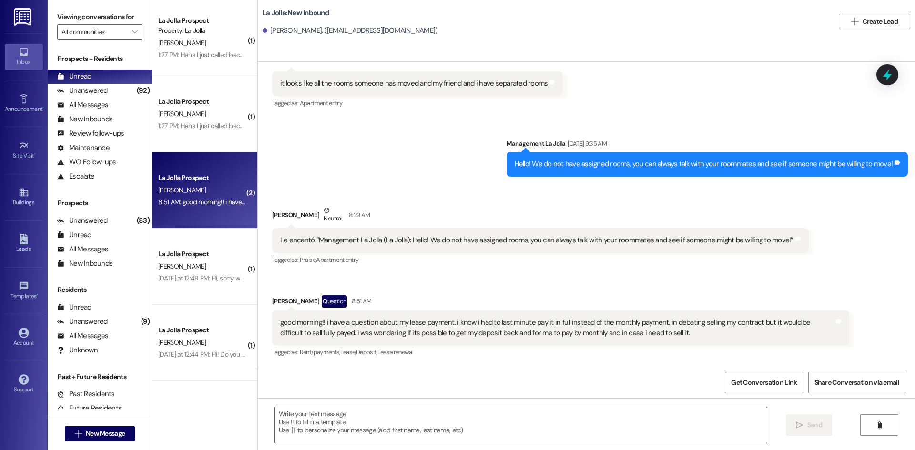
scroll to position [2338, 0]
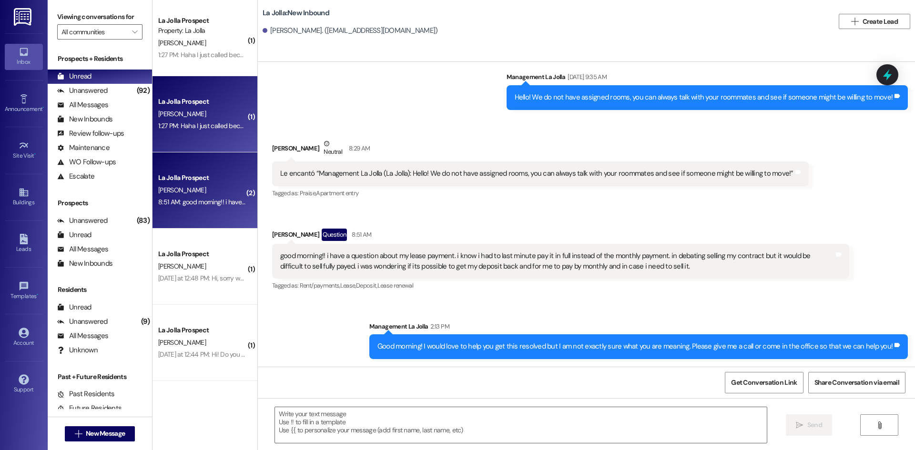
click at [218, 117] on div "L. Brown" at bounding box center [202, 114] width 90 height 12
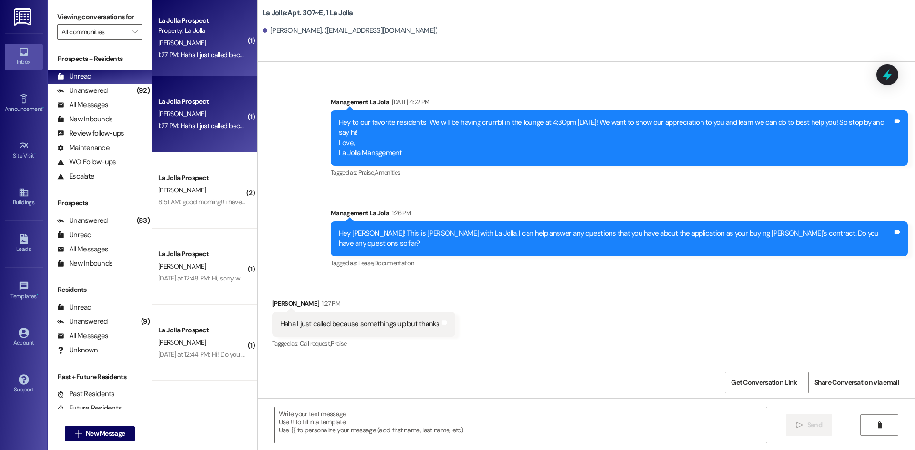
scroll to position [14430, 0]
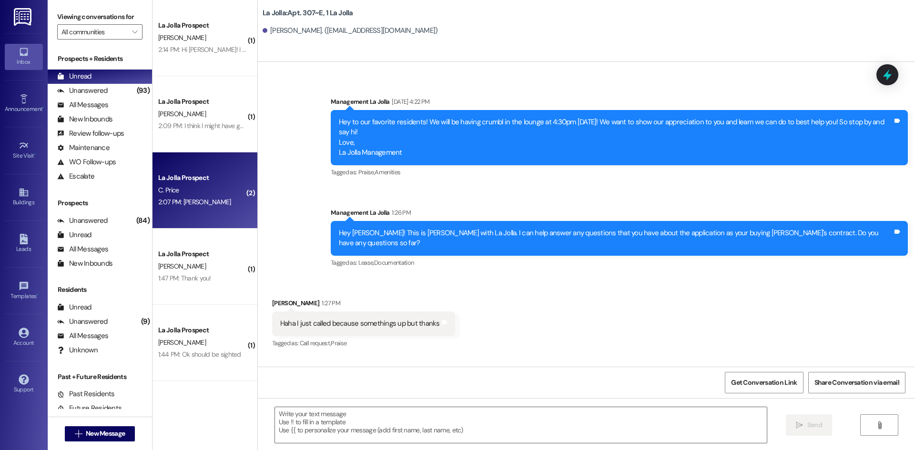
click at [204, 182] on div "La Jolla Prospect" at bounding box center [202, 178] width 88 height 10
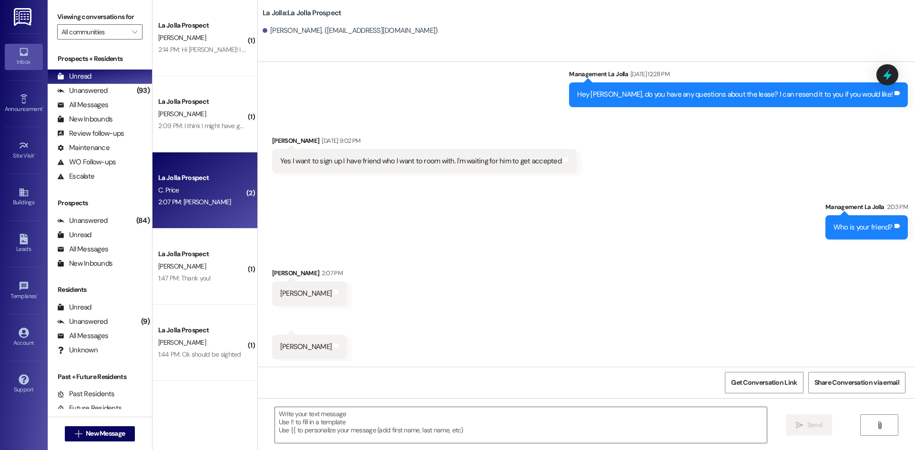
scroll to position [672, 0]
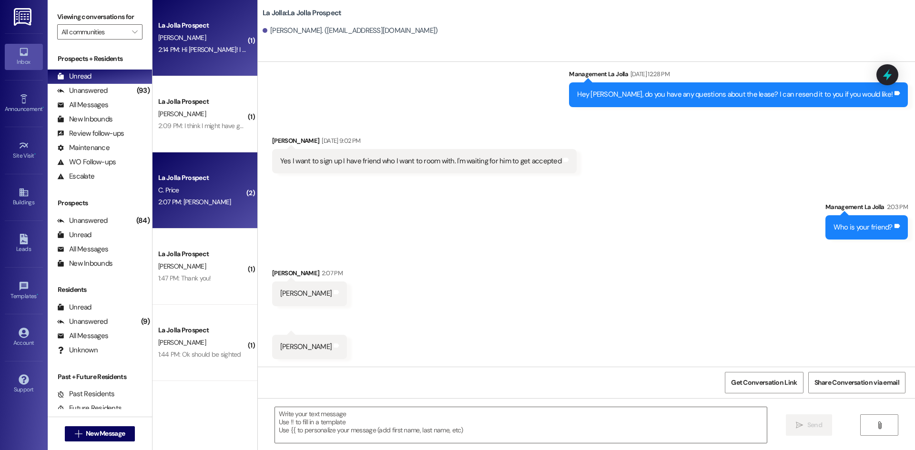
click at [207, 68] on div "La Jolla Prospect K. Ho 2:14 PM: Hi Addie! I wanted to extend my lease to winte…" at bounding box center [204, 38] width 105 height 76
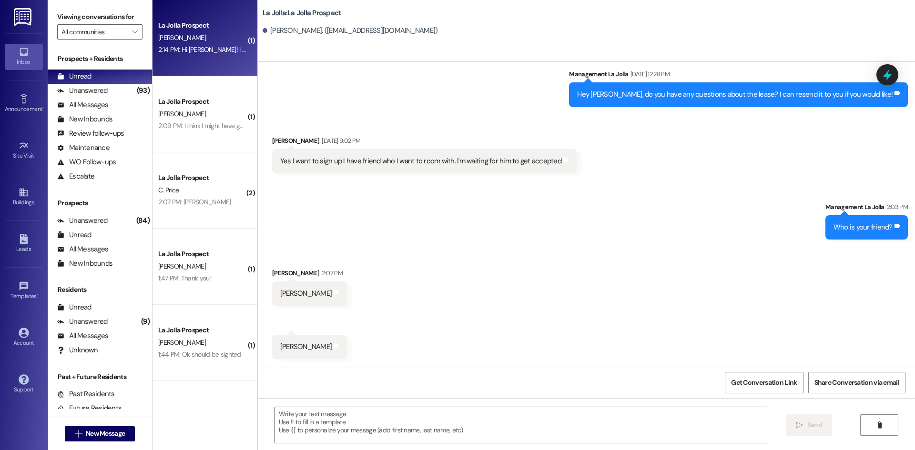
scroll to position [441, 0]
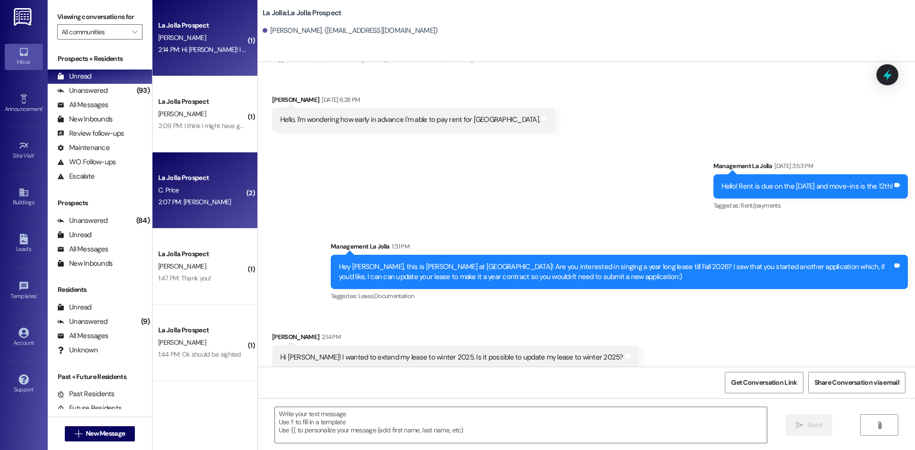
click at [200, 190] on div "C. Price" at bounding box center [202, 190] width 90 height 12
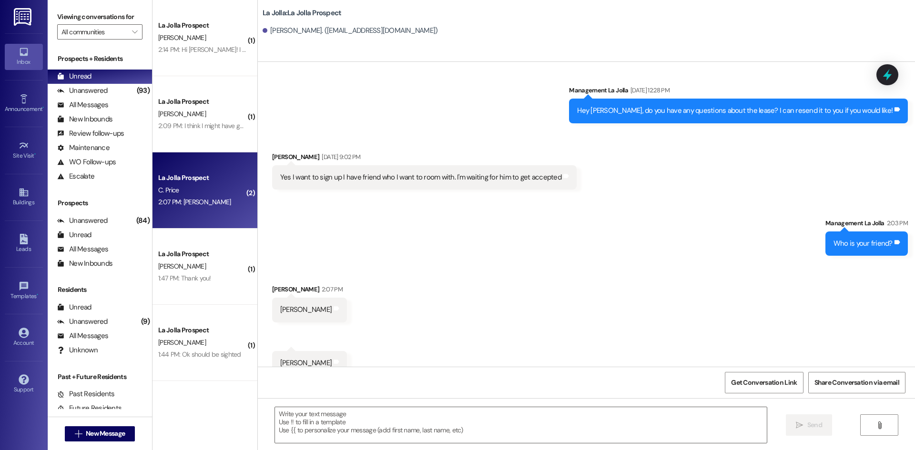
scroll to position [672, 0]
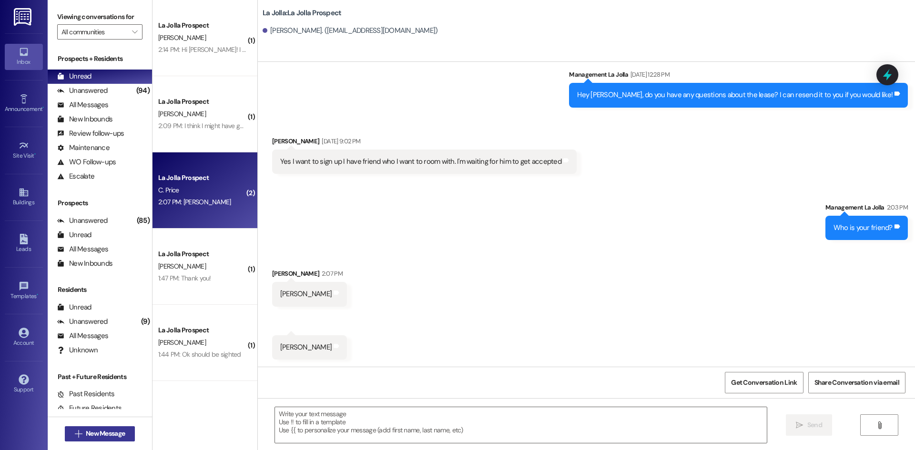
click at [81, 439] on button " New Message" at bounding box center [100, 433] width 71 height 15
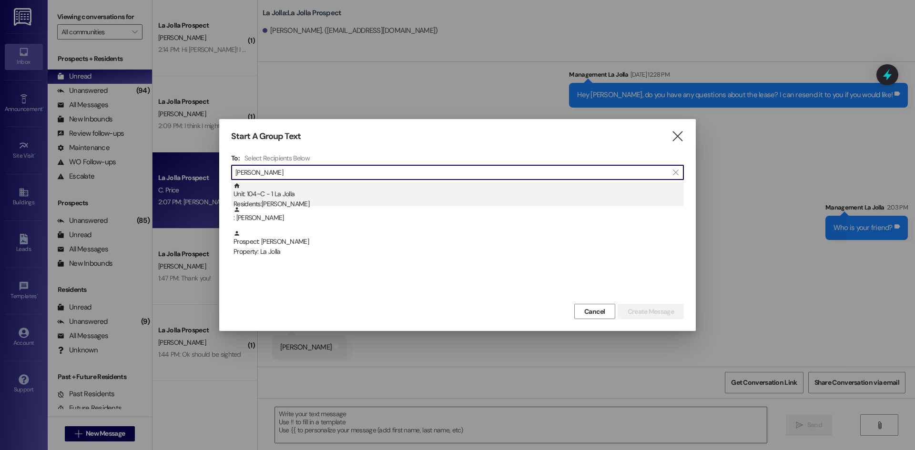
type input "Dylan Searls"
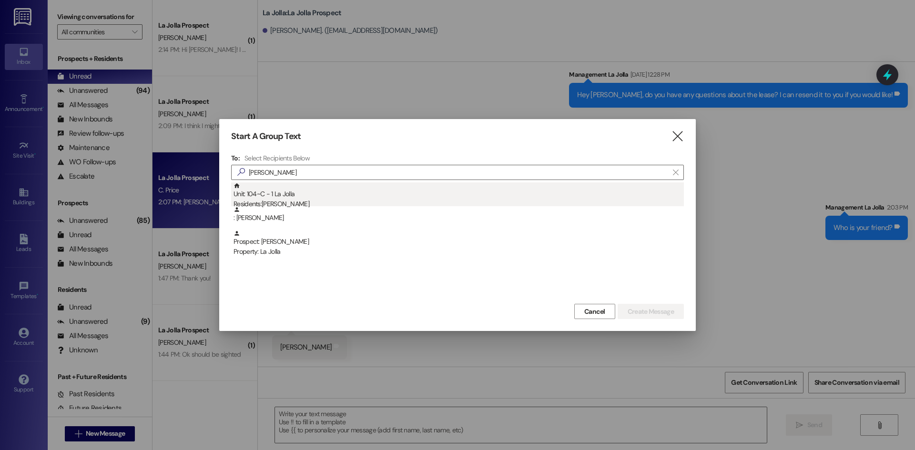
click at [345, 194] on div "Unit: 104~C - 1 La Jolla Residents: Dylan Searls" at bounding box center [458, 195] width 450 height 27
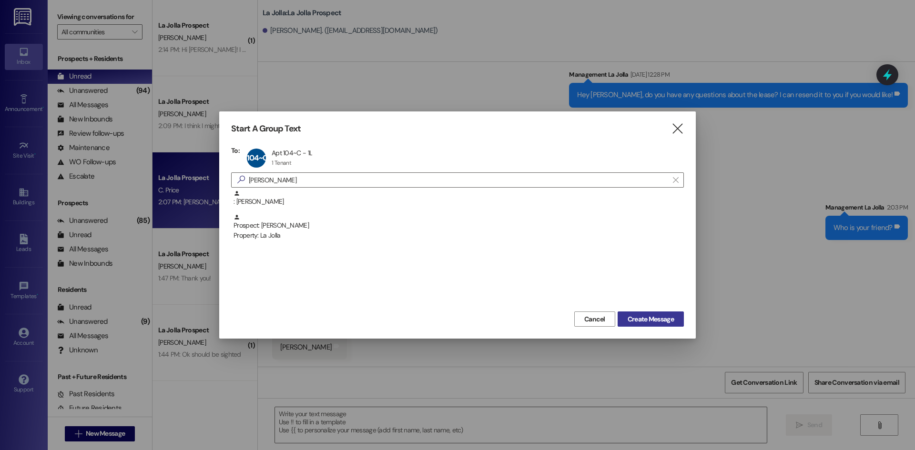
click at [647, 319] on span "Create Message" at bounding box center [650, 319] width 46 height 10
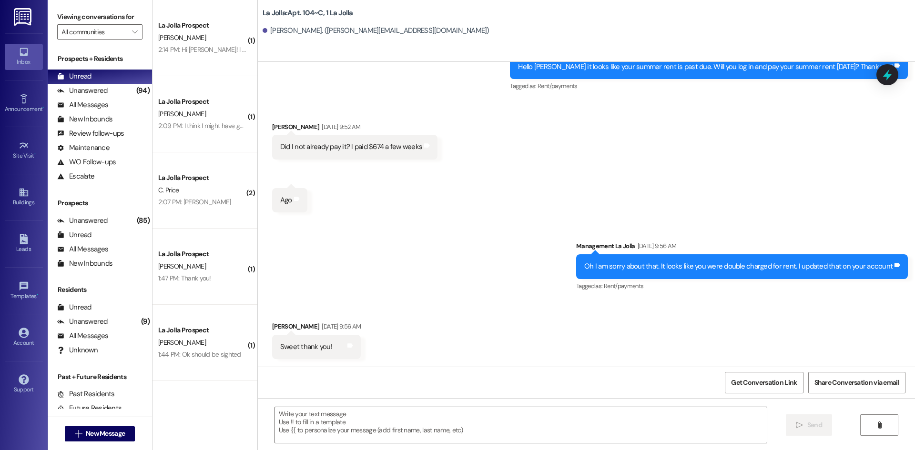
scroll to position [329, 0]
click at [311, 420] on textarea at bounding box center [521, 425] width 492 height 36
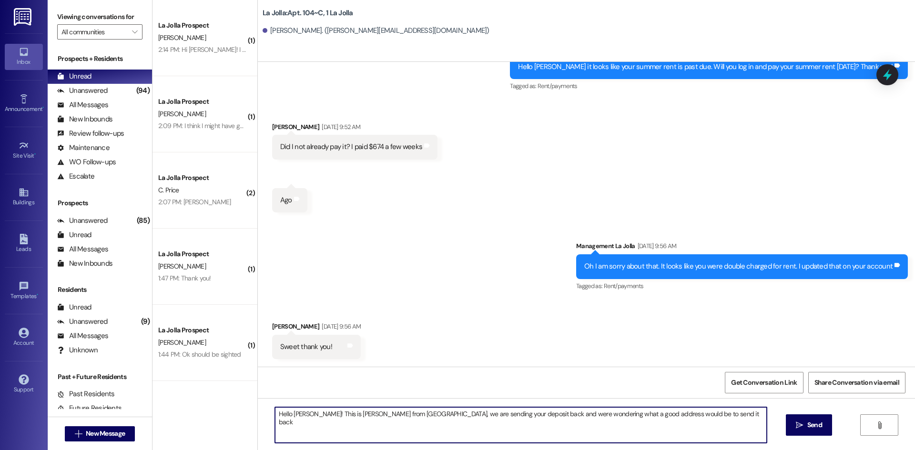
type textarea "Hello Dylan! This is Heather from La Jolla, we are sending your deposit back an…"
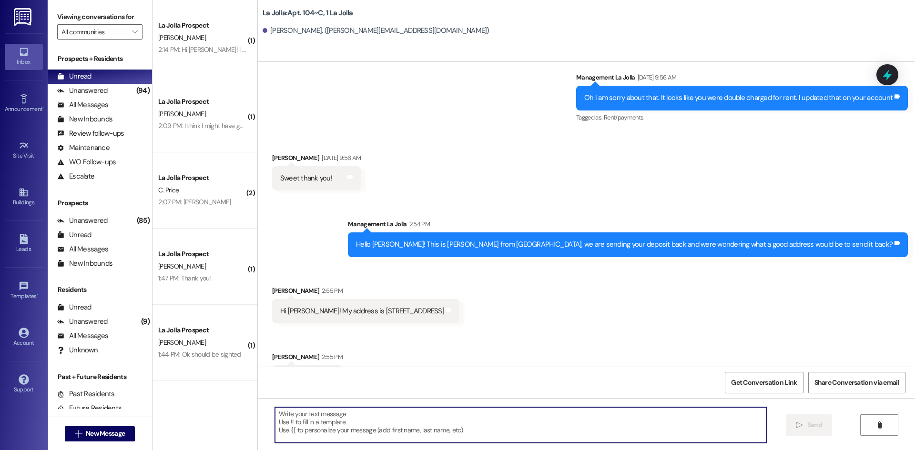
scroll to position [528, 0]
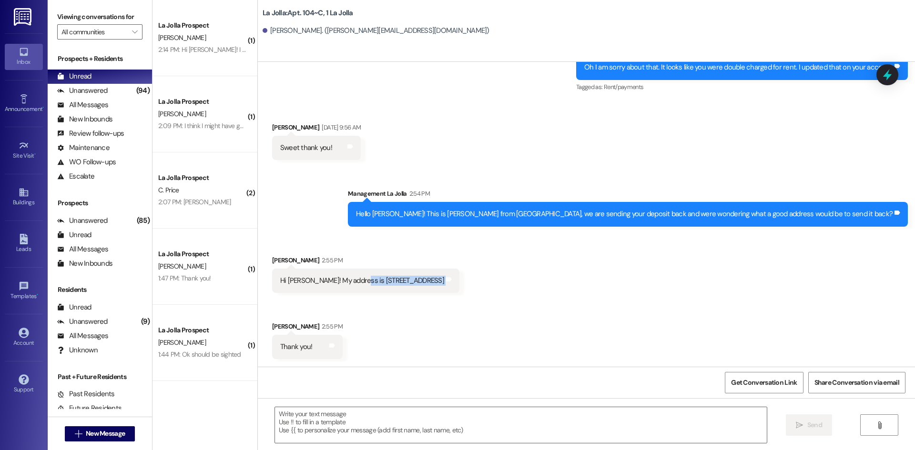
drag, startPoint x: 349, startPoint y: 282, endPoint x: 471, endPoint y: 312, distance: 126.0
click at [466, 300] on div "Received via SMS Dylan Searls 2:55 PM Hi Heather! My address is 1838 White Tail…" at bounding box center [366, 274] width 202 height 52
click at [364, 432] on textarea at bounding box center [521, 425] width 492 height 36
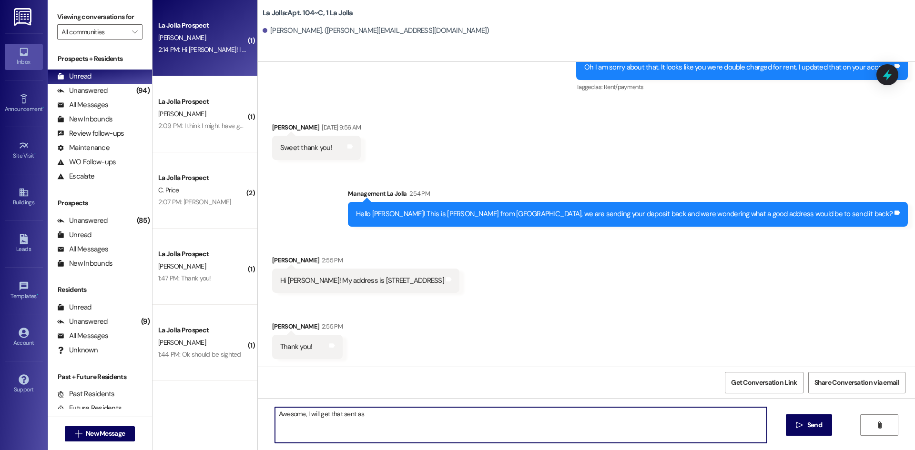
type textarea "Awesome, I will get that sent as"
